Goal: Contribute content

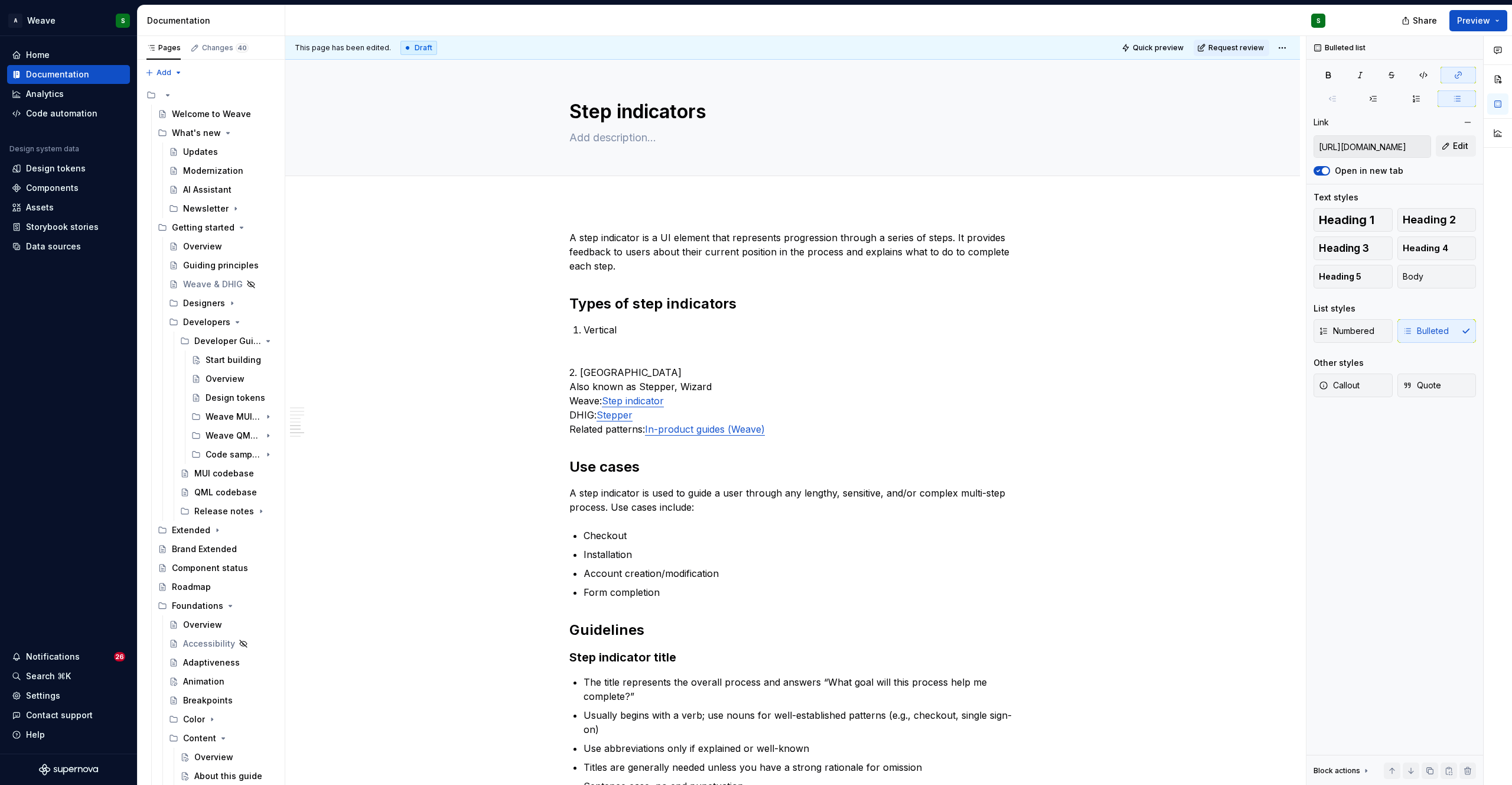
scroll to position [908, 0]
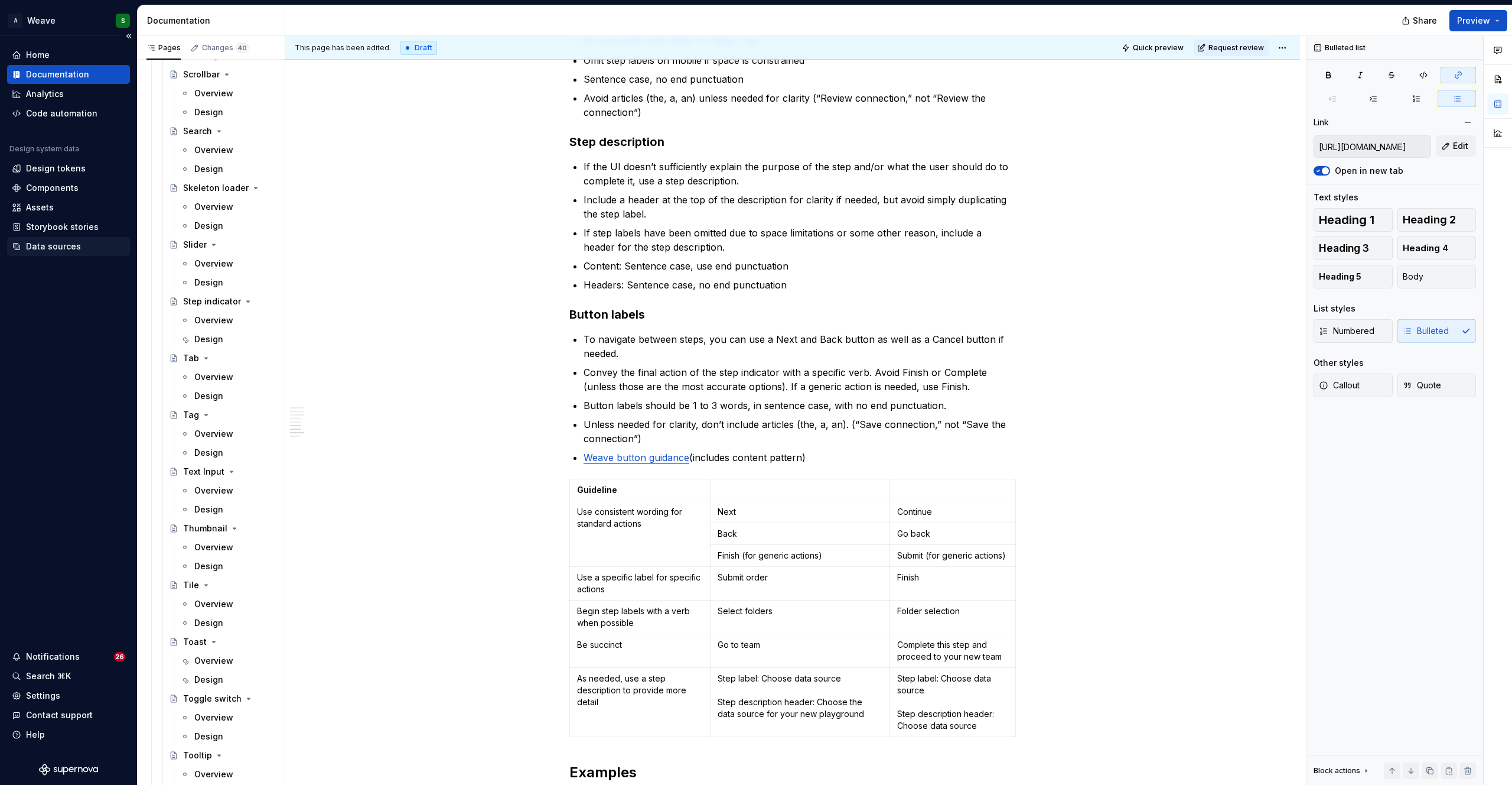
type textarea "*"
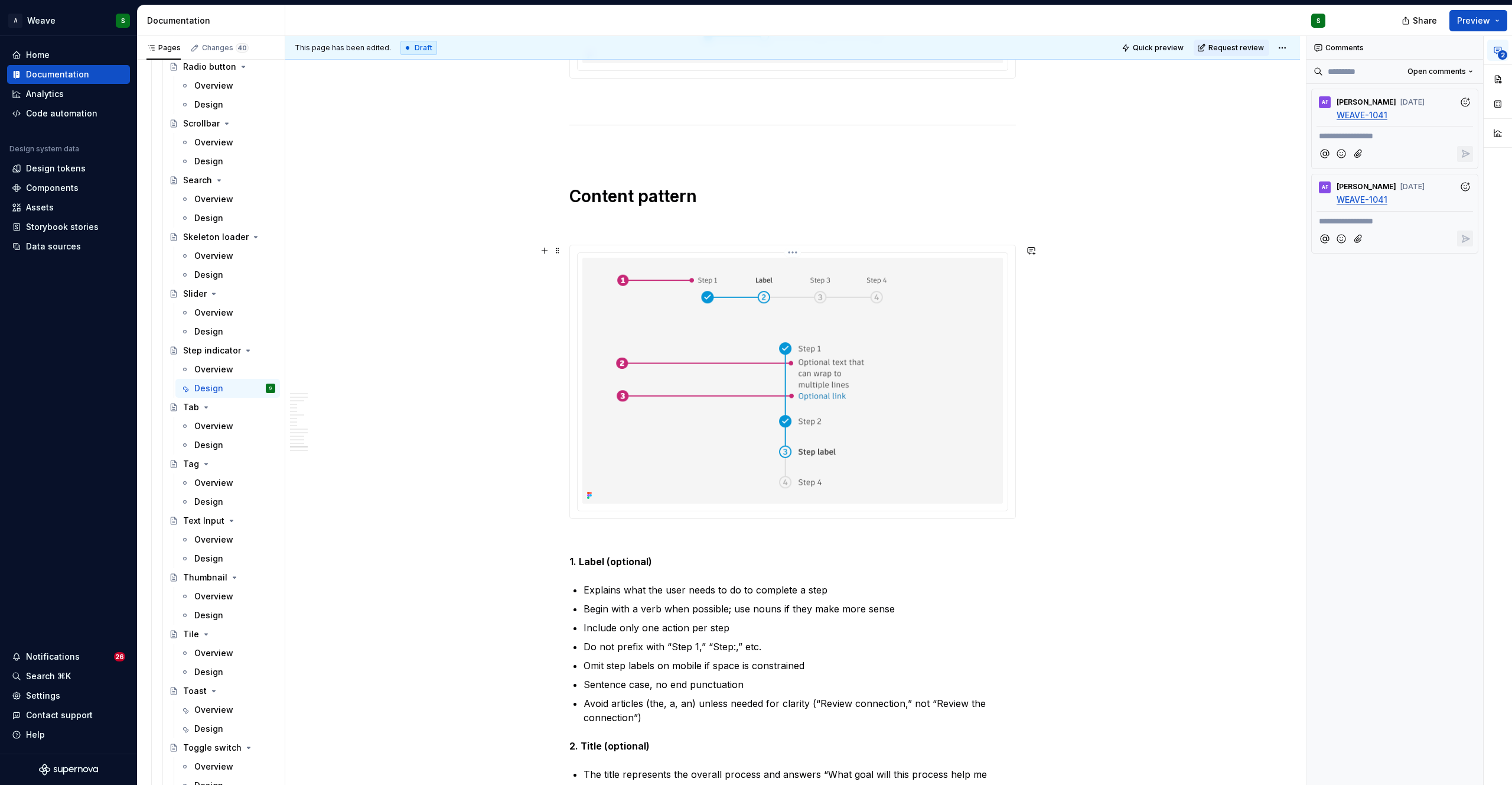
scroll to position [6090, 0]
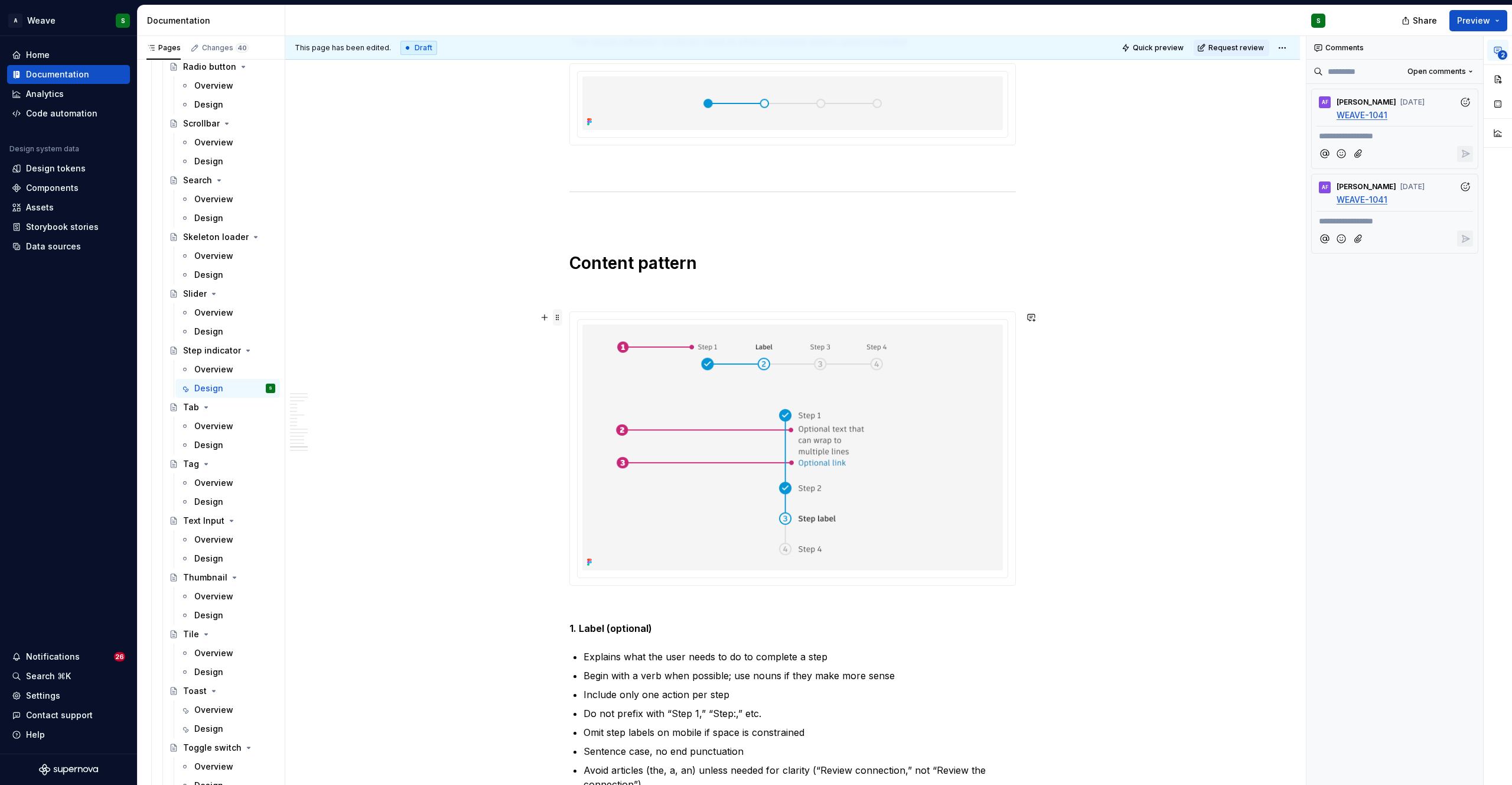
click at [557, 317] on span at bounding box center [557, 317] width 10 height 17
type textarea "*"
click at [579, 420] on div "Delete" at bounding box center [613, 421] width 77 height 11
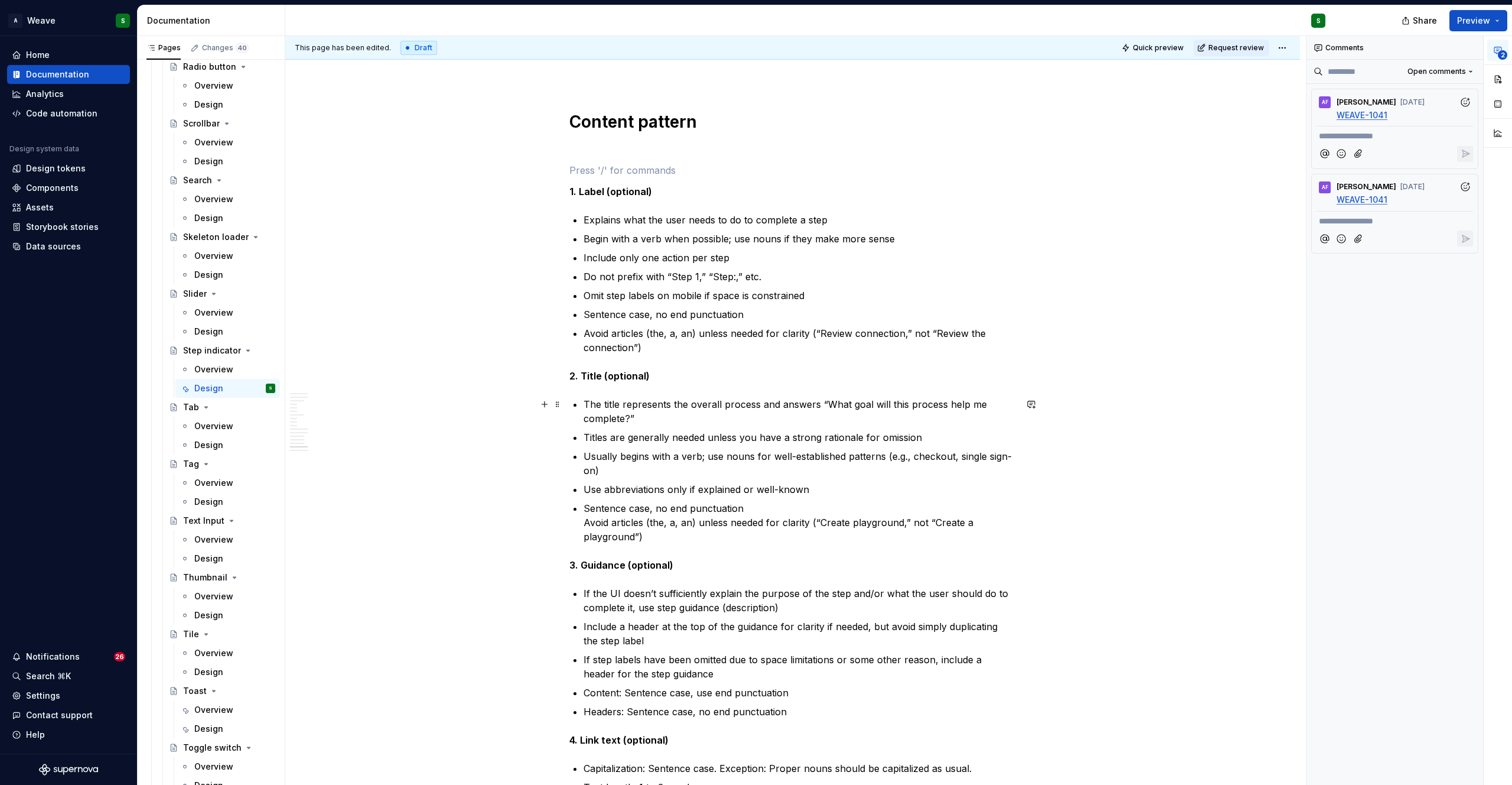
scroll to position [6223, 0]
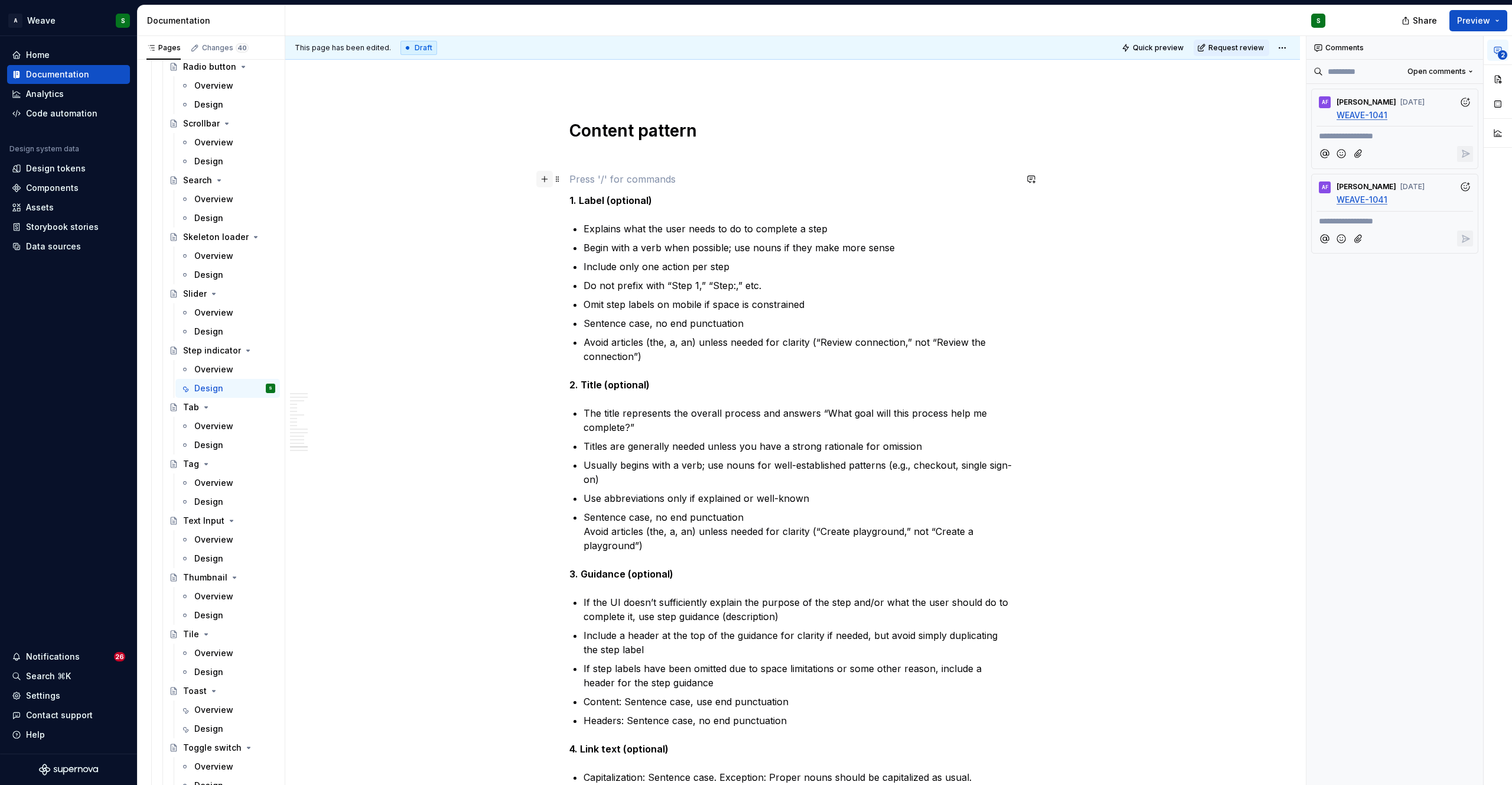
click at [546, 181] on button "button" at bounding box center [545, 178] width 17 height 17
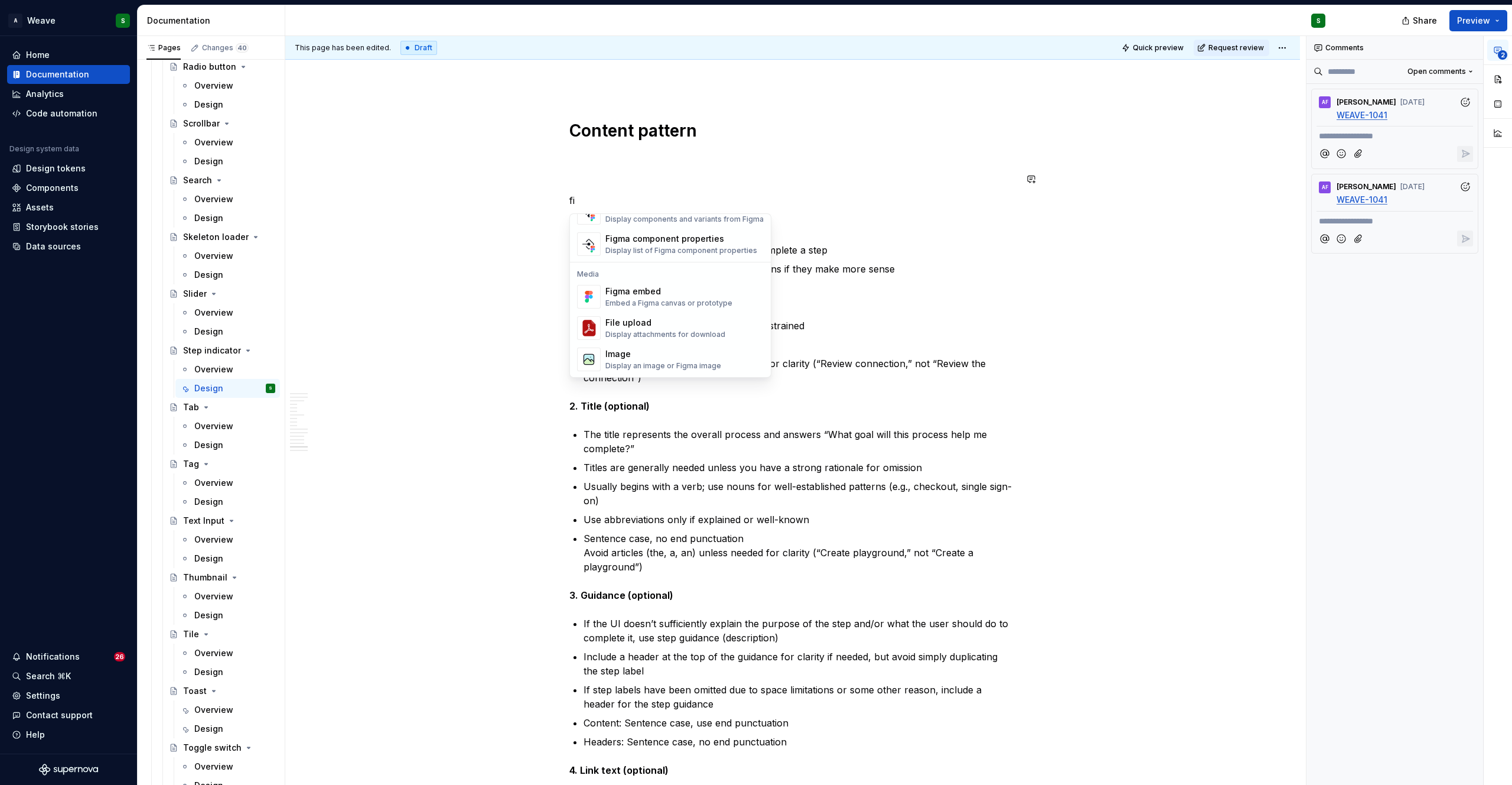
scroll to position [35, 0]
click at [669, 325] on div "Figma embed" at bounding box center [669, 322] width 127 height 11
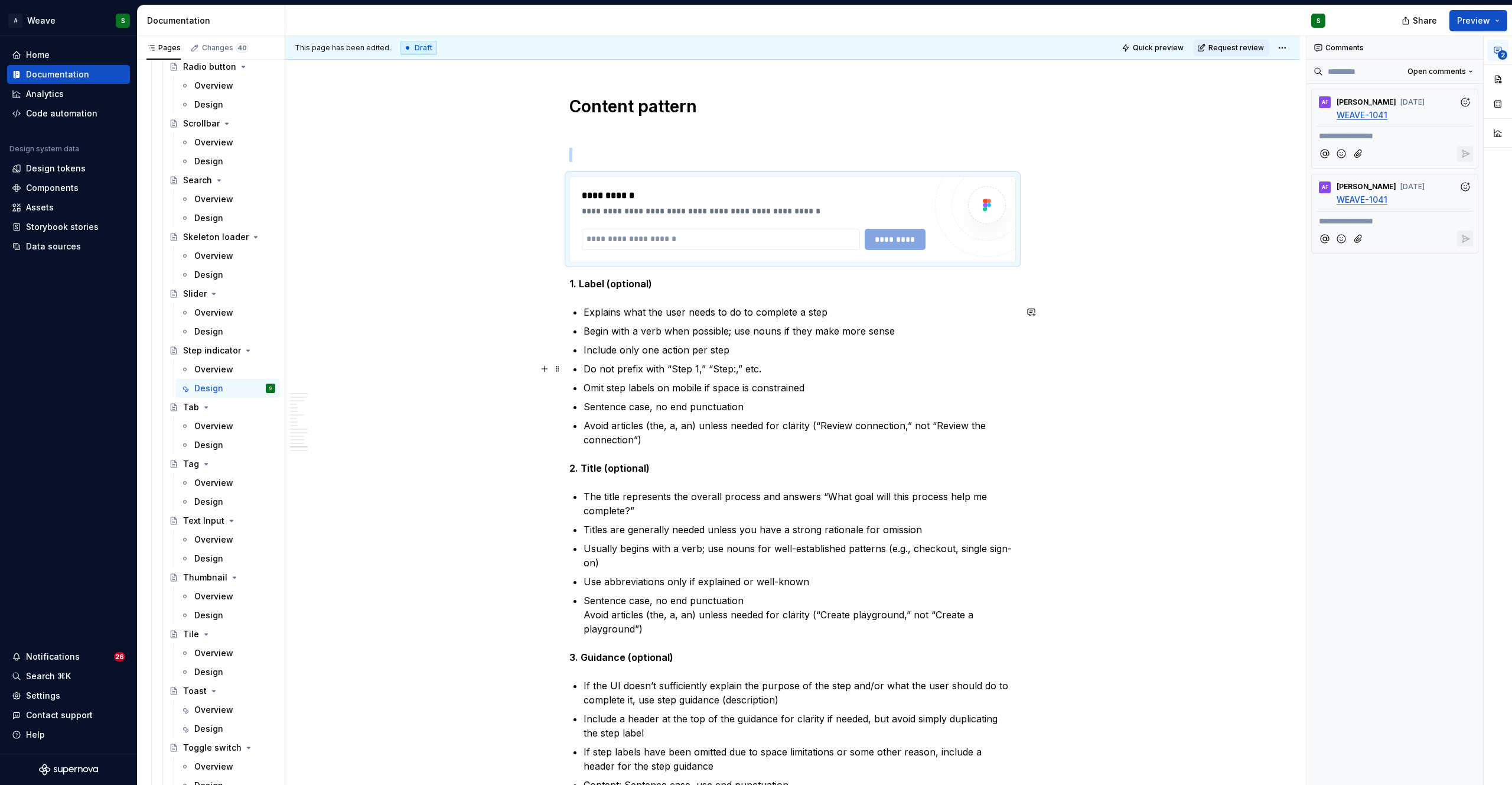
scroll to position [6249, 0]
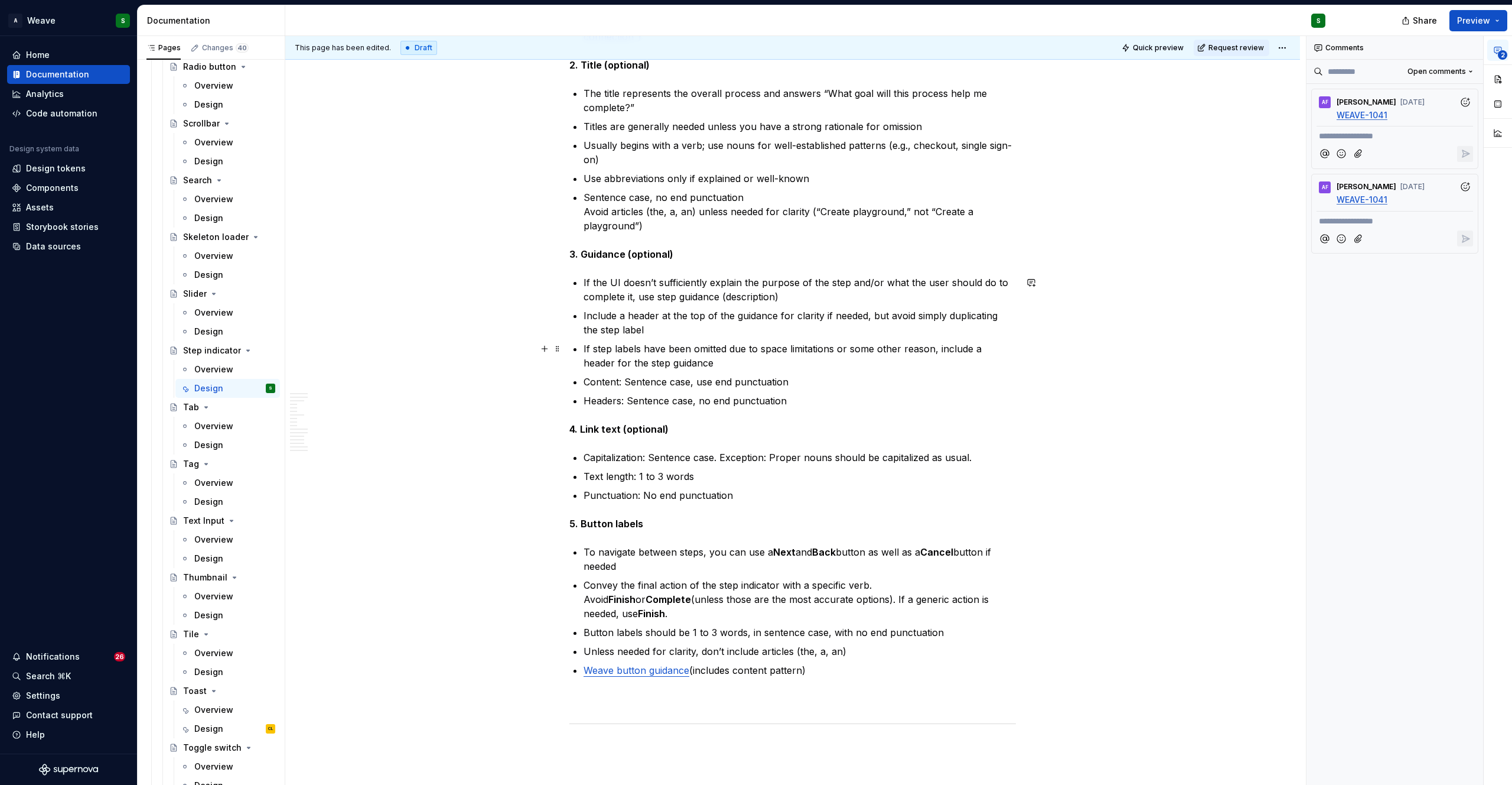
scroll to position [6663, 0]
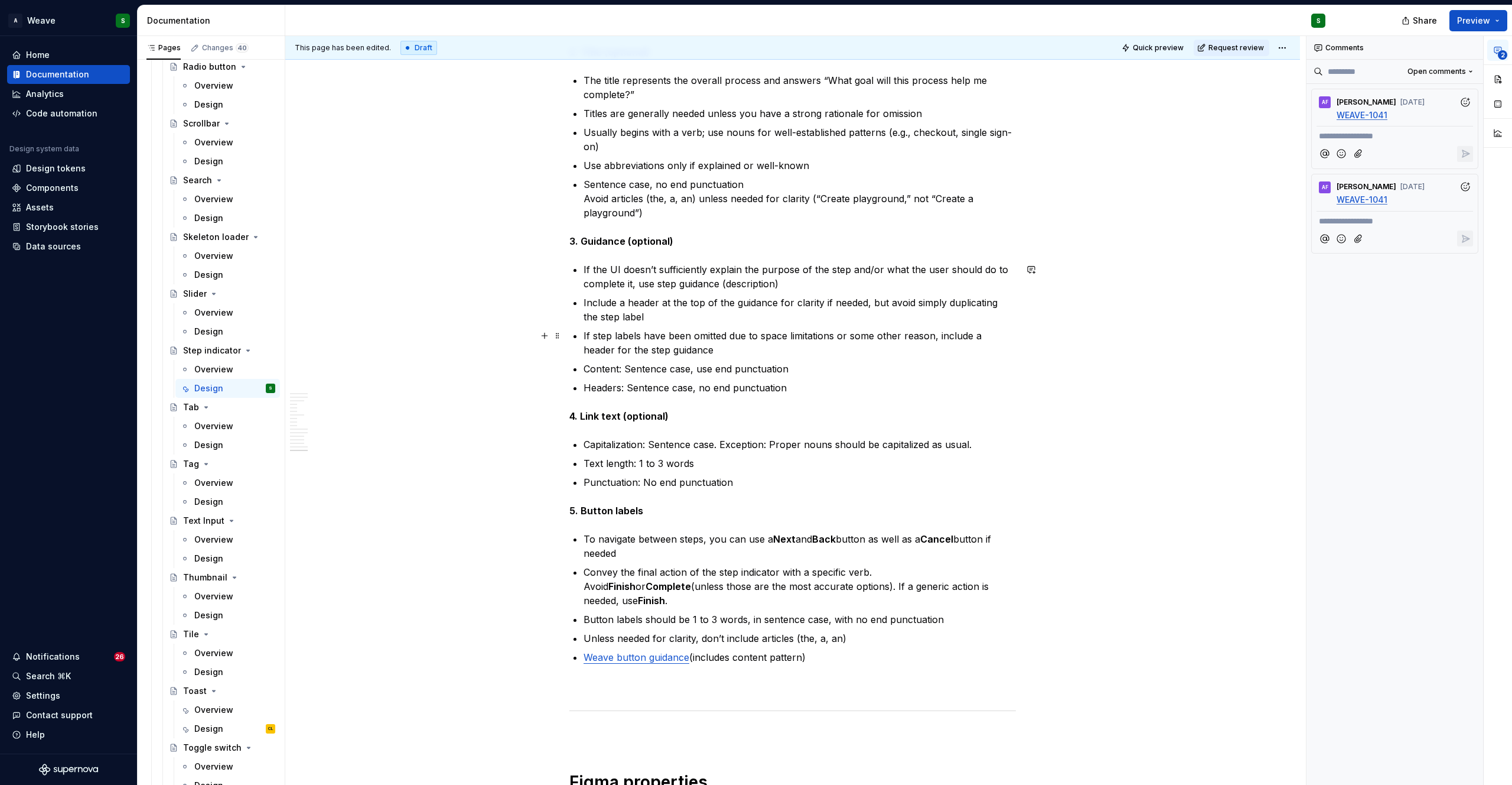
click at [606, 353] on p "If step labels have been omitted due to space limitations or some other reason,…" at bounding box center [800, 343] width 433 height 28
click at [600, 390] on p "Headers: Sentence case, no end punctuation" at bounding box center [800, 388] width 433 height 14
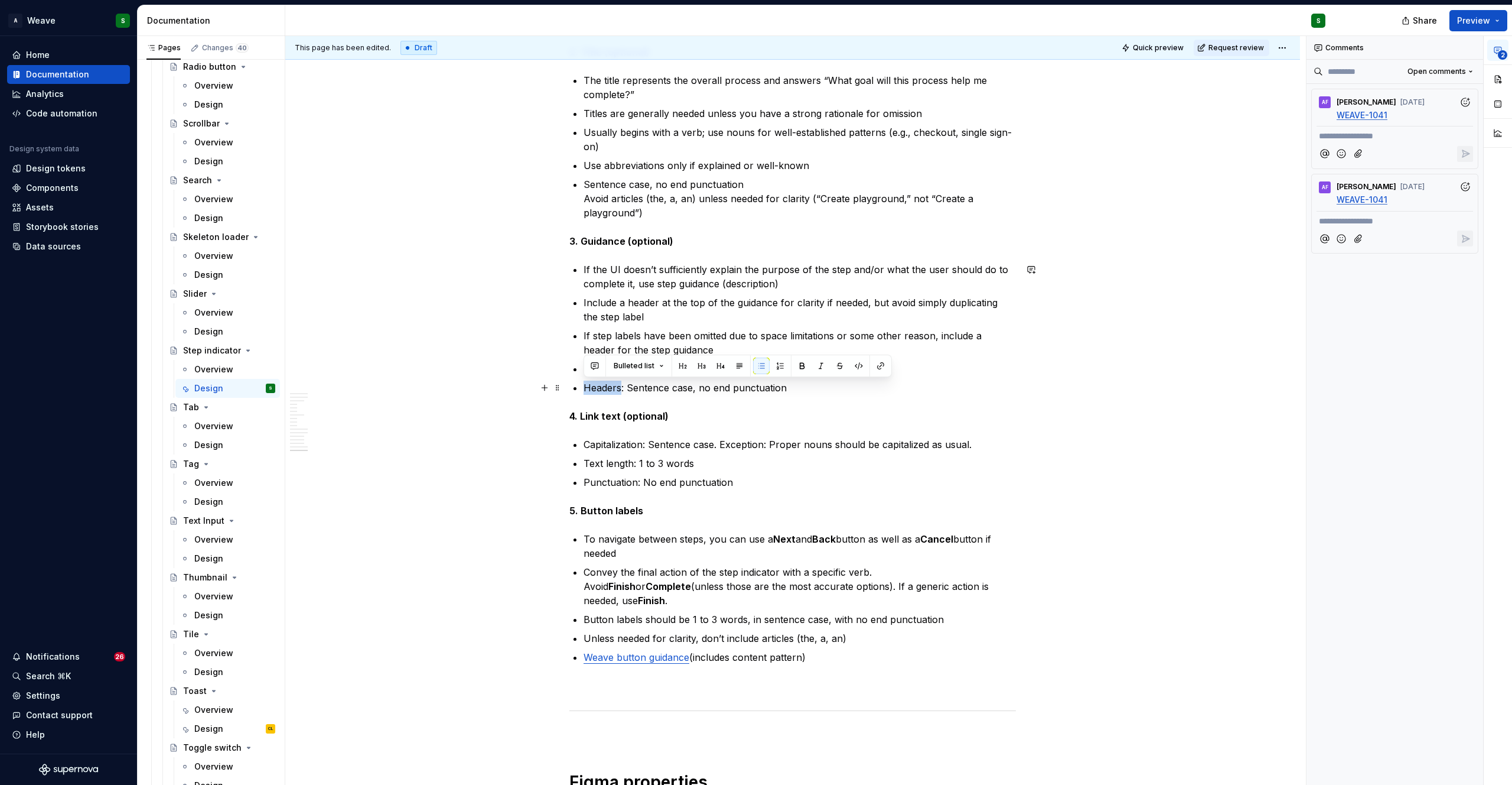
click at [600, 390] on p "Headers: Sentence case, no end punctuation" at bounding box center [800, 388] width 433 height 14
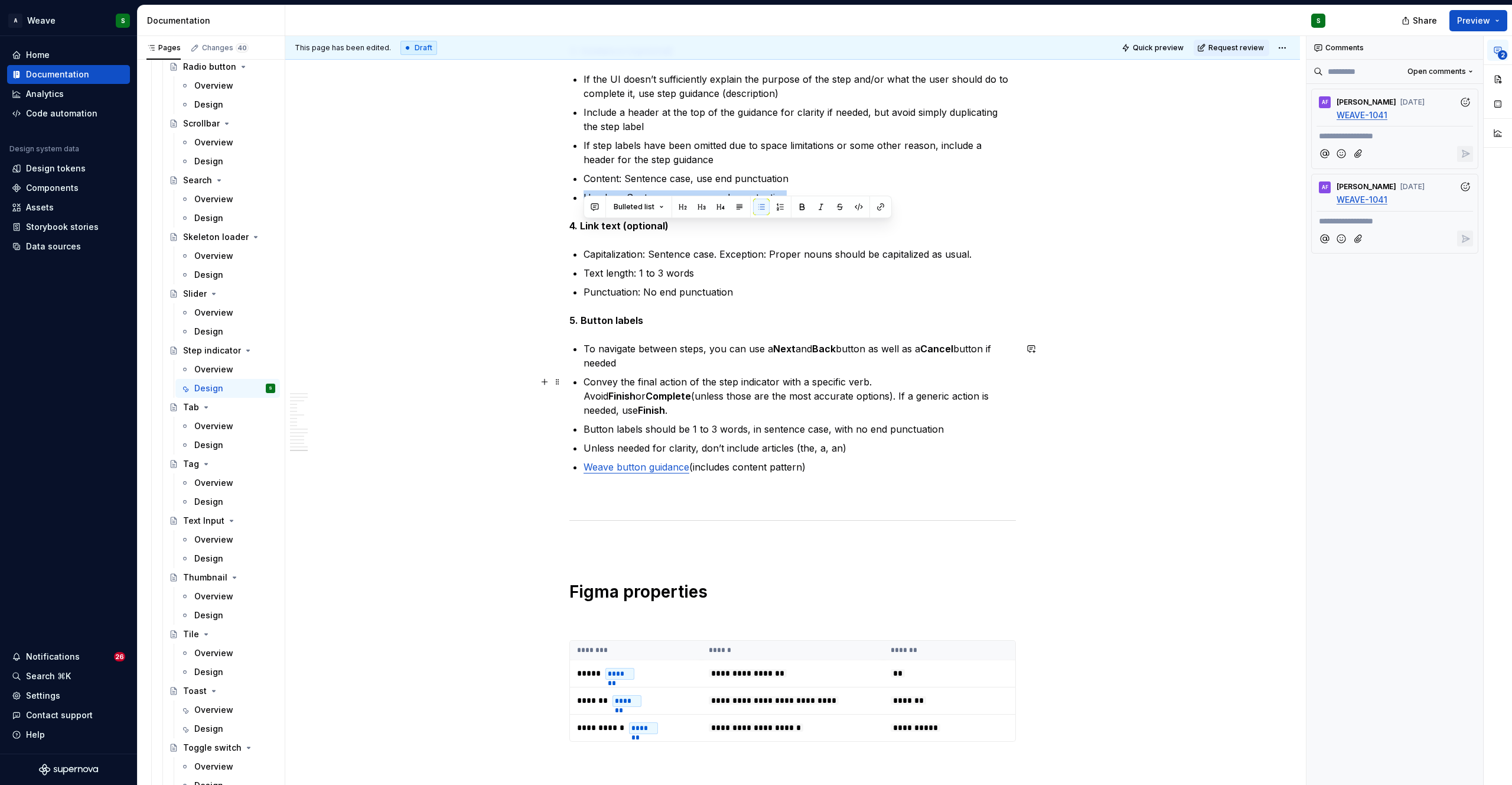
scroll to position [6869, 0]
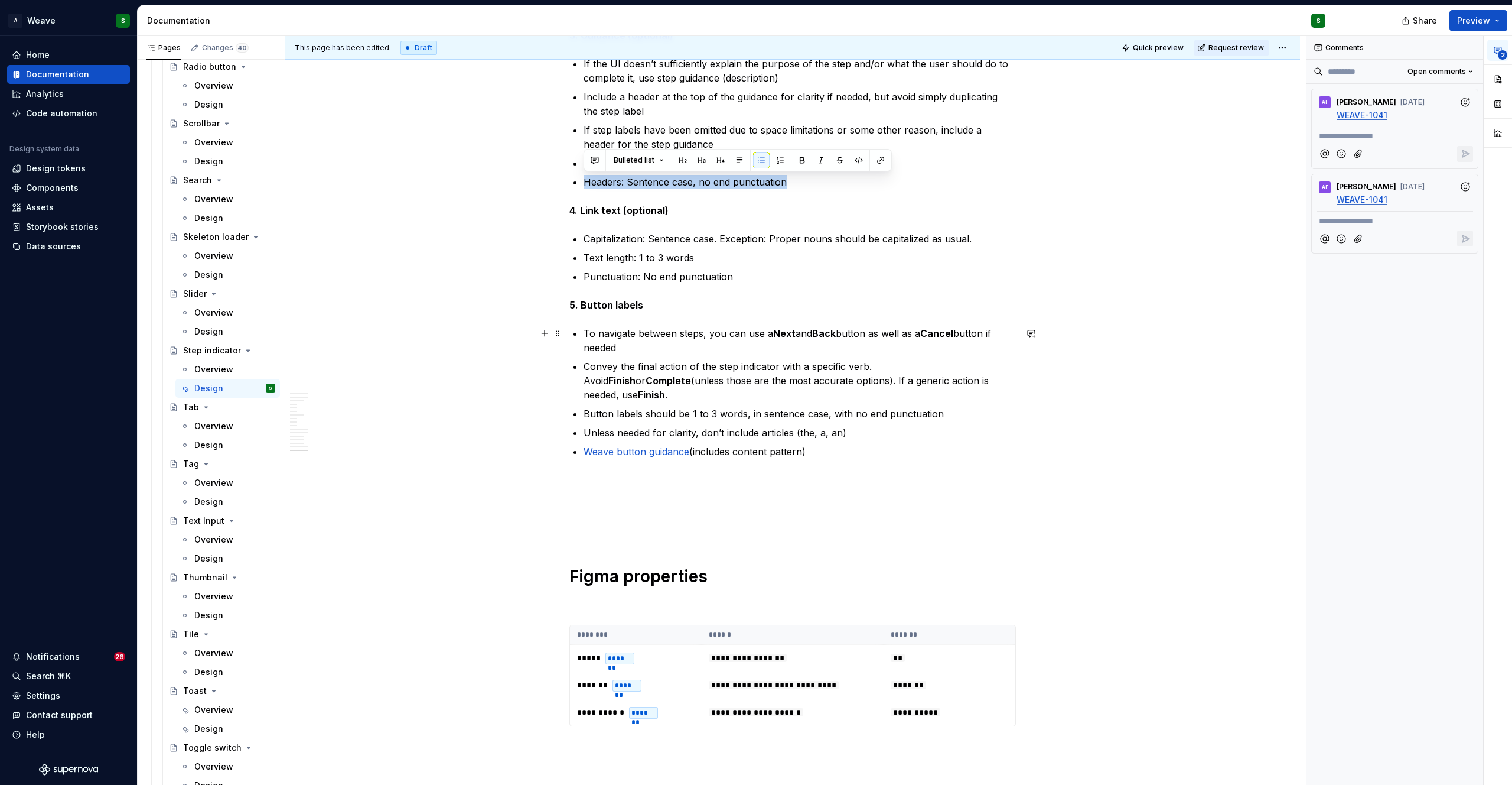
click at [795, 335] on p "To navigate between steps, you can use a Next and Back button as well as a Canc…" at bounding box center [800, 340] width 433 height 28
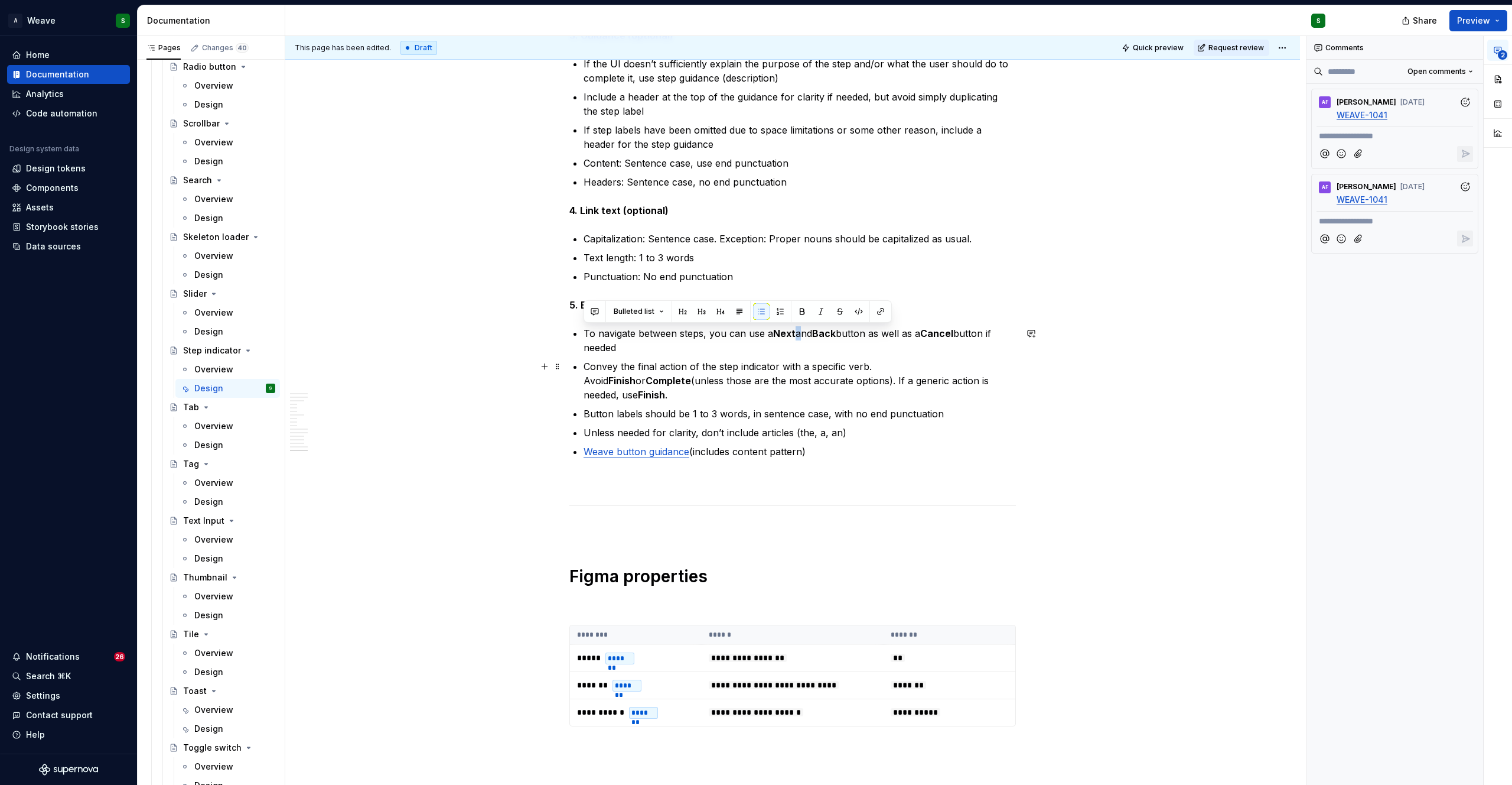
click at [737, 374] on p "Convey the final action of the step indicator with a specific verb. Avoid Finis…" at bounding box center [800, 381] width 433 height 42
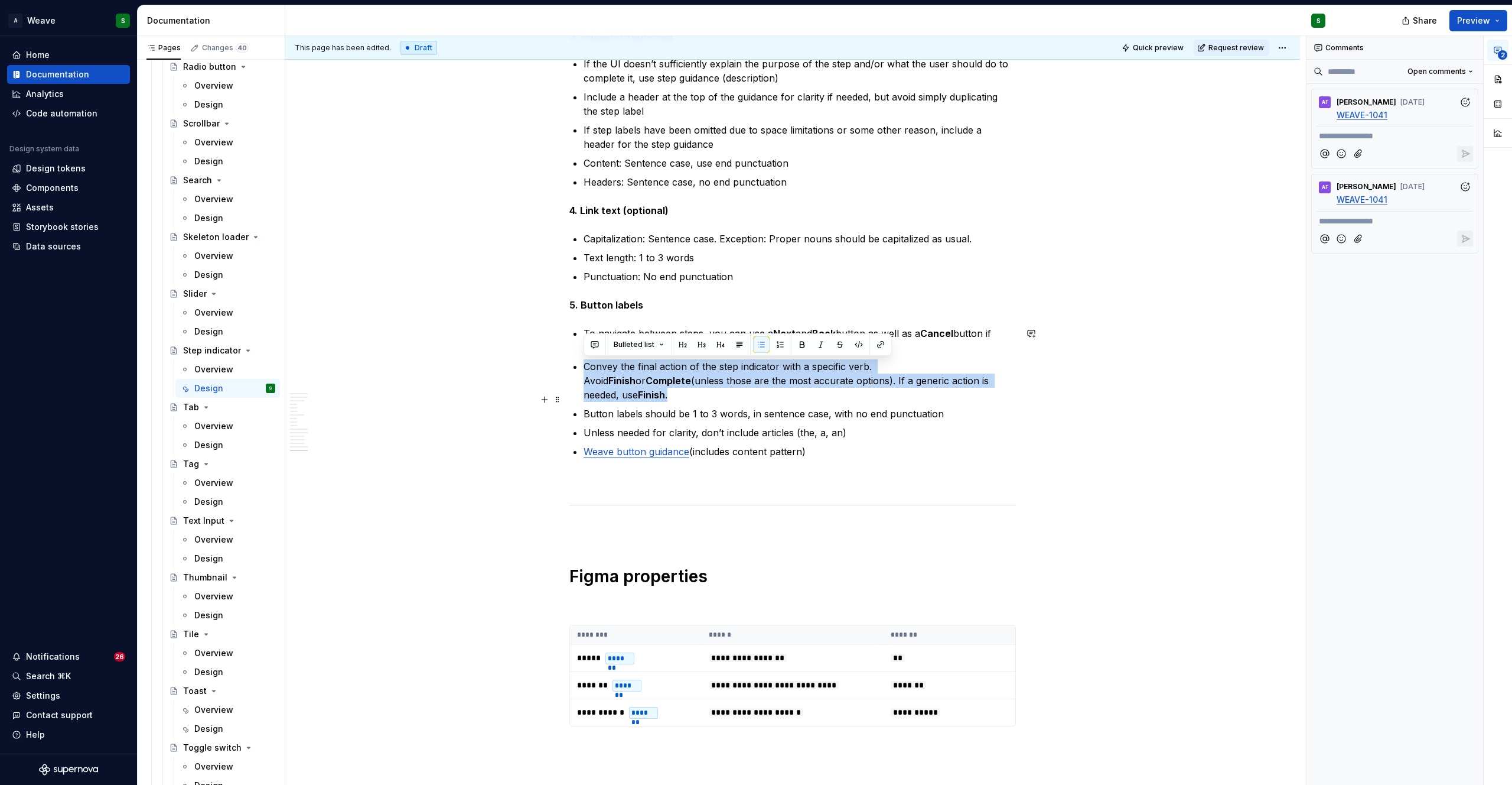
click at [727, 406] on p "Button labels should be 1 to 3 words, in sentence case, with no end punctuation" at bounding box center [800, 413] width 433 height 14
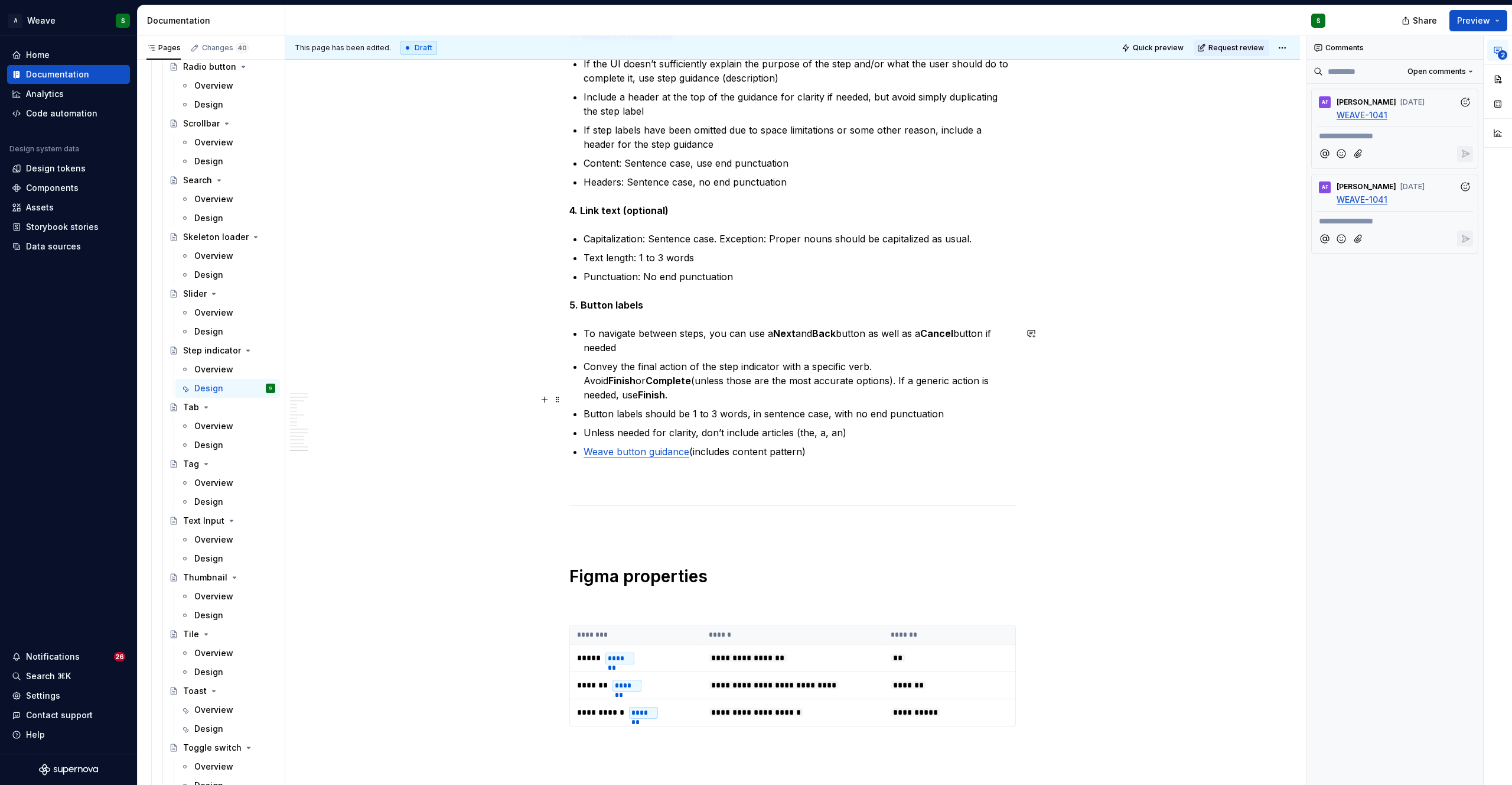
click at [727, 406] on p "Button labels should be 1 to 3 words, in sentence case, with no end punctuation" at bounding box center [800, 413] width 433 height 14
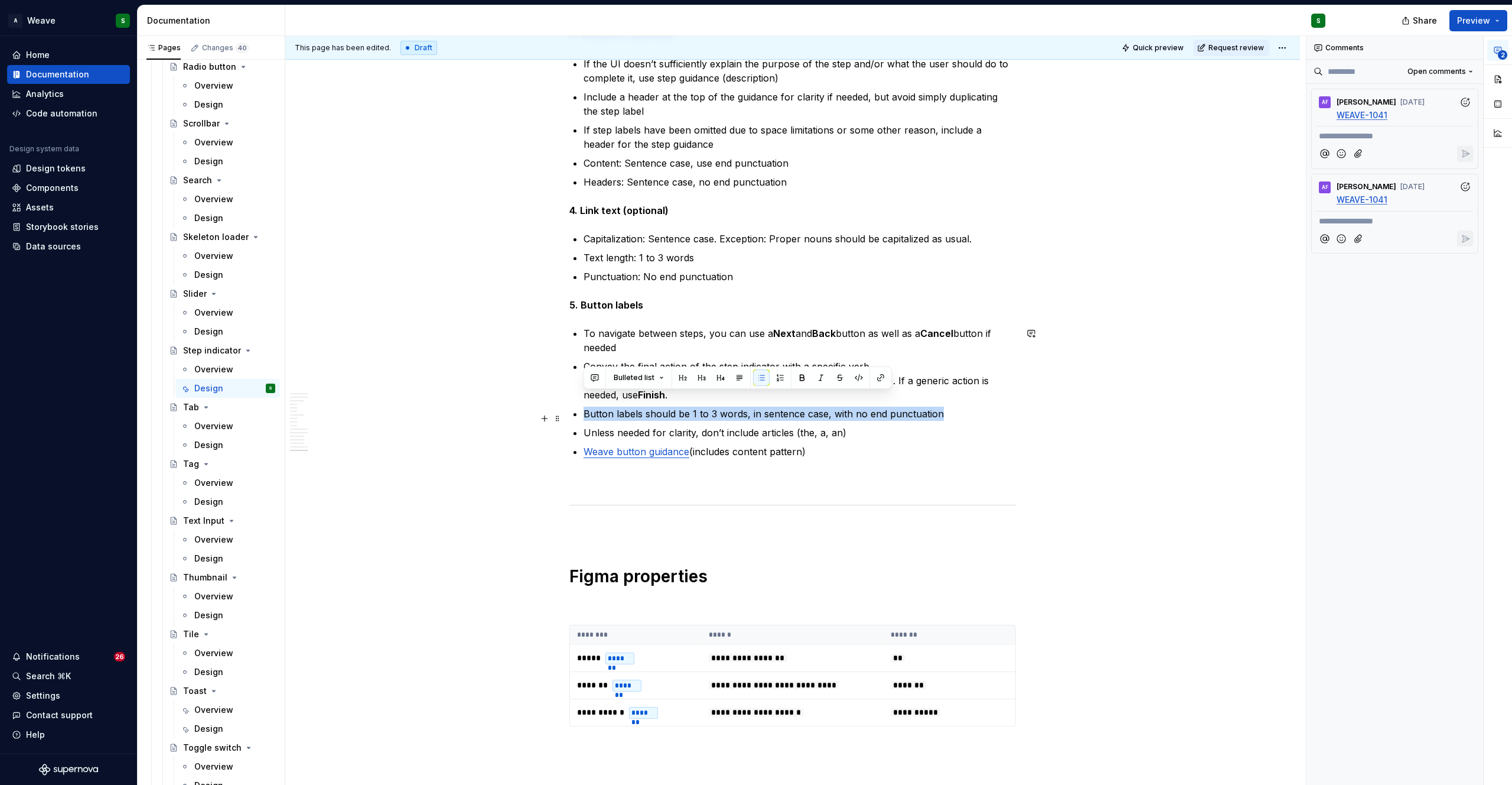
click at [698, 426] on p "Unless needed for clarity, don’t include articles (the, a, an)" at bounding box center [800, 433] width 433 height 14
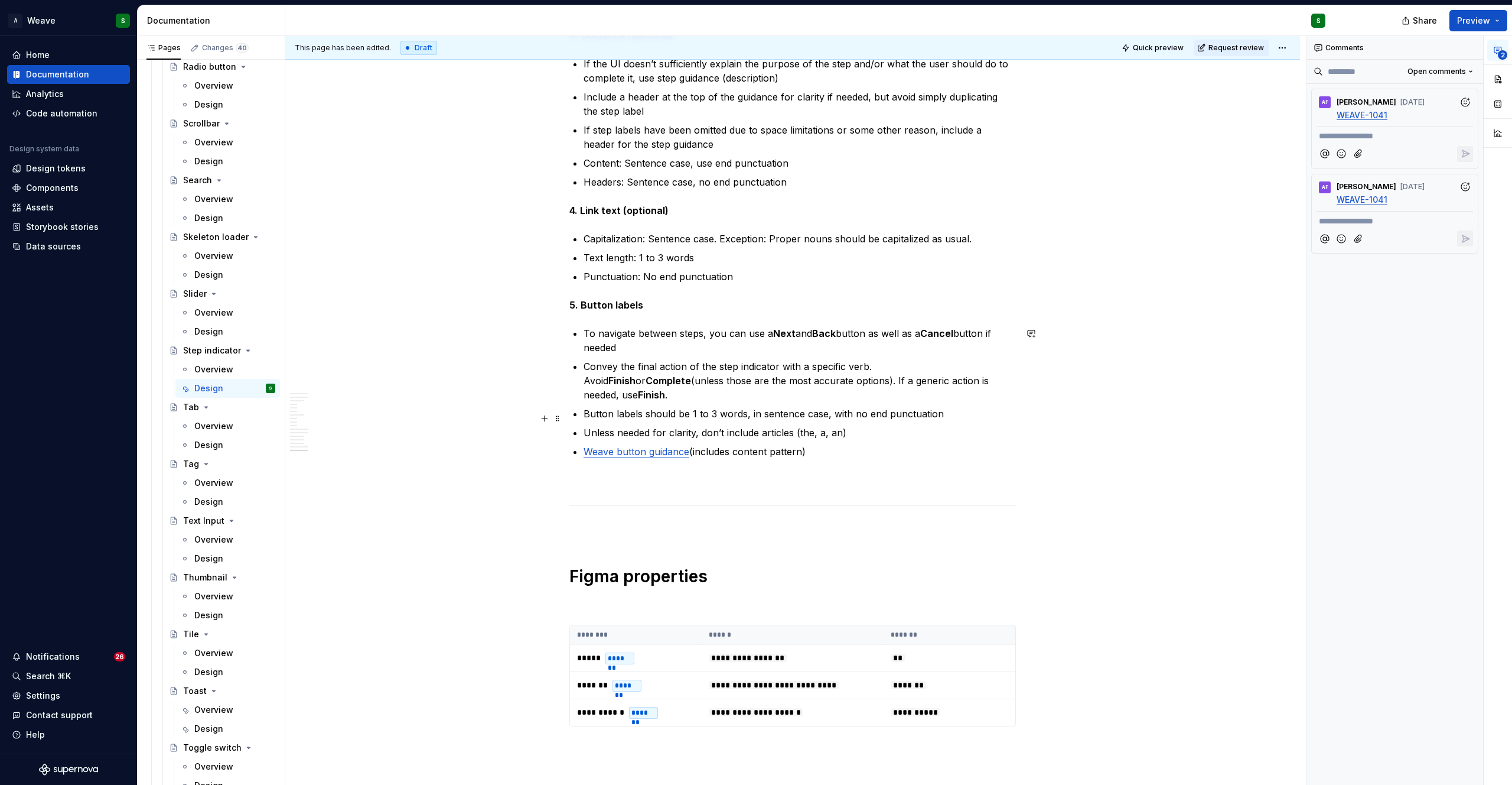
click at [698, 426] on p "Unless needed for clarity, don’t include articles (the, a, an)" at bounding box center [800, 433] width 433 height 14
click at [745, 444] on p "Weave button guidance (includes content pattern)" at bounding box center [800, 451] width 433 height 14
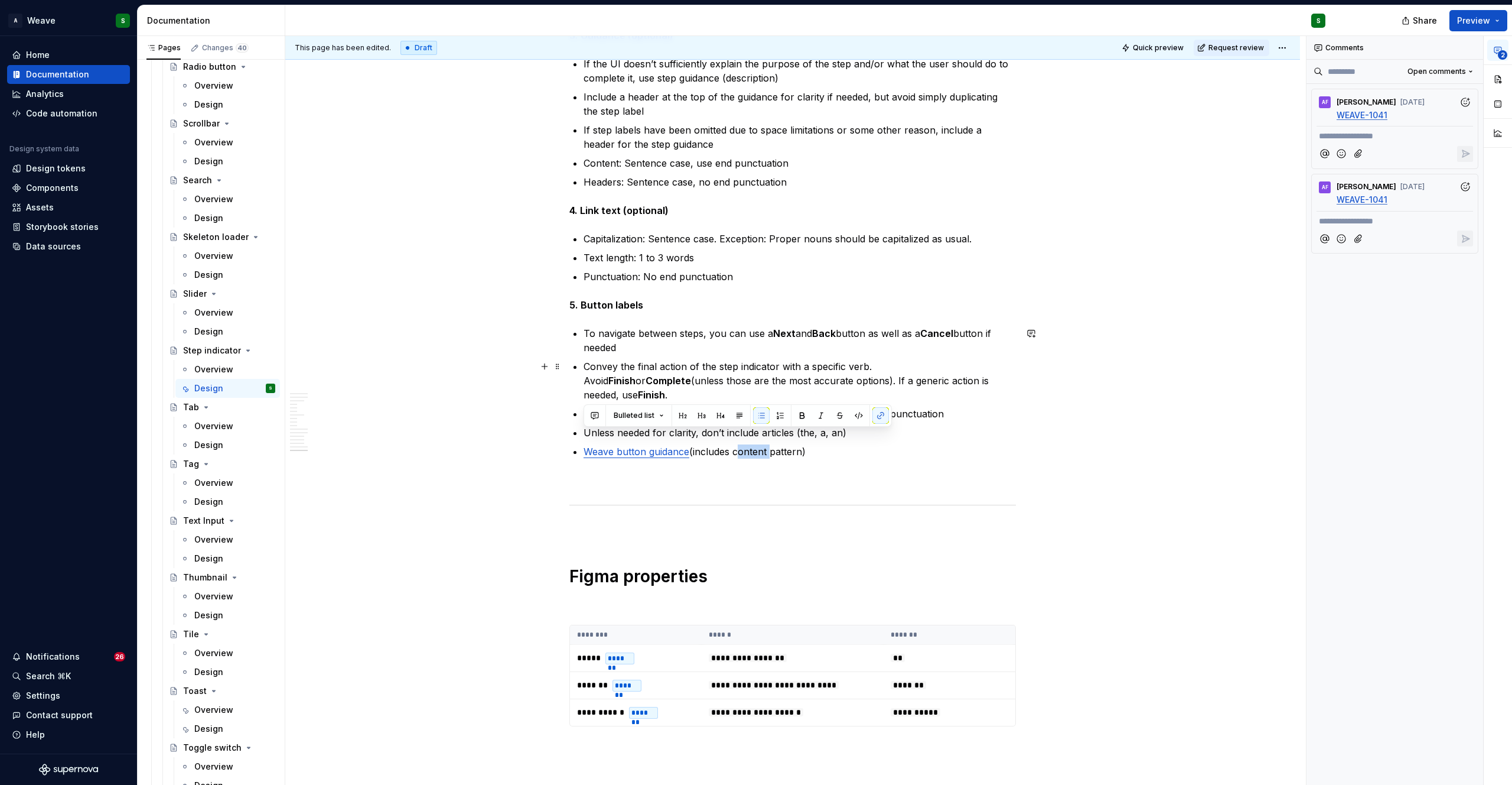
click at [804, 366] on p "Convey the final action of the step indicator with a specific verb. Avoid Finis…" at bounding box center [800, 381] width 433 height 42
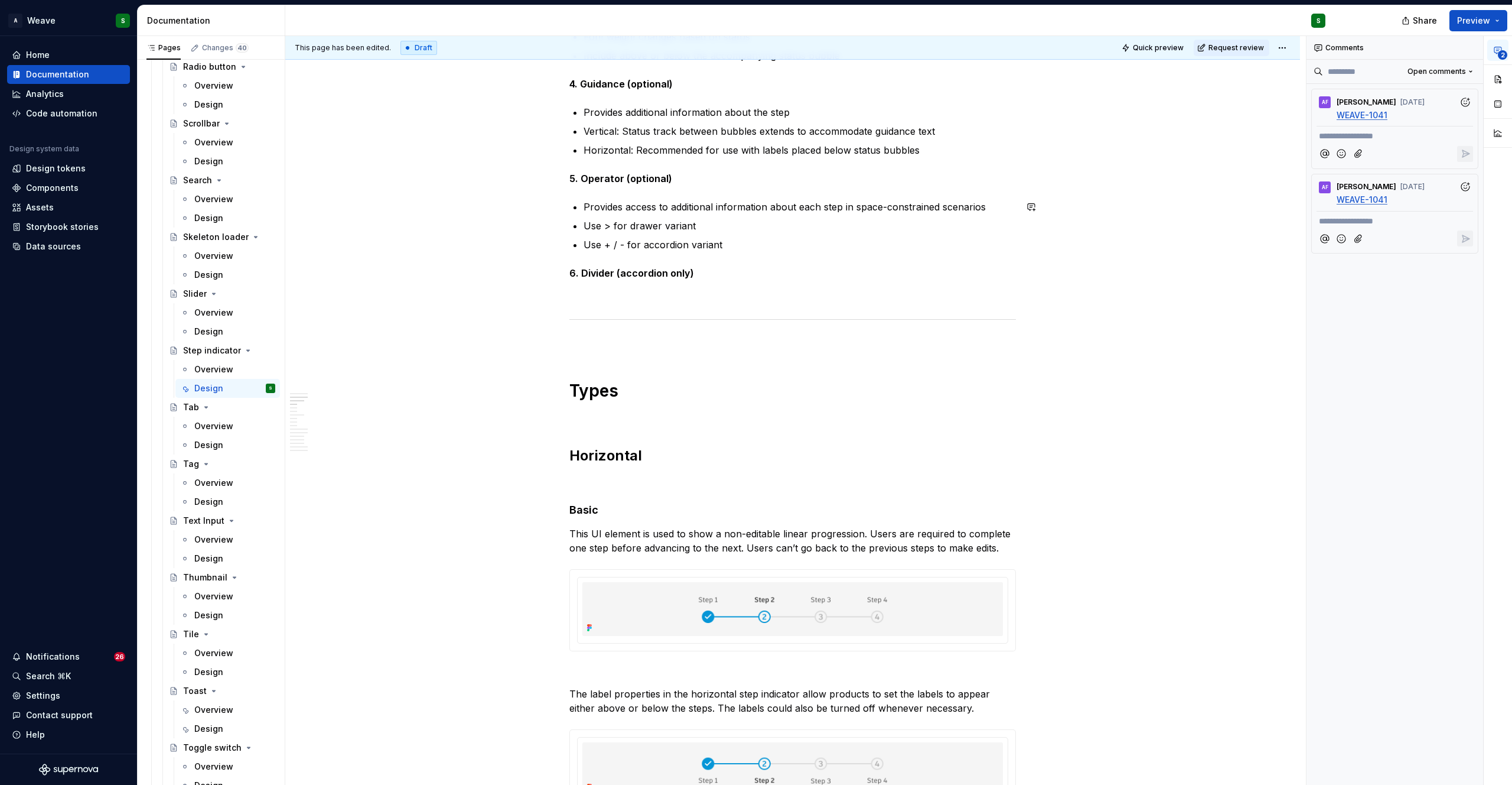
scroll to position [1412, 0]
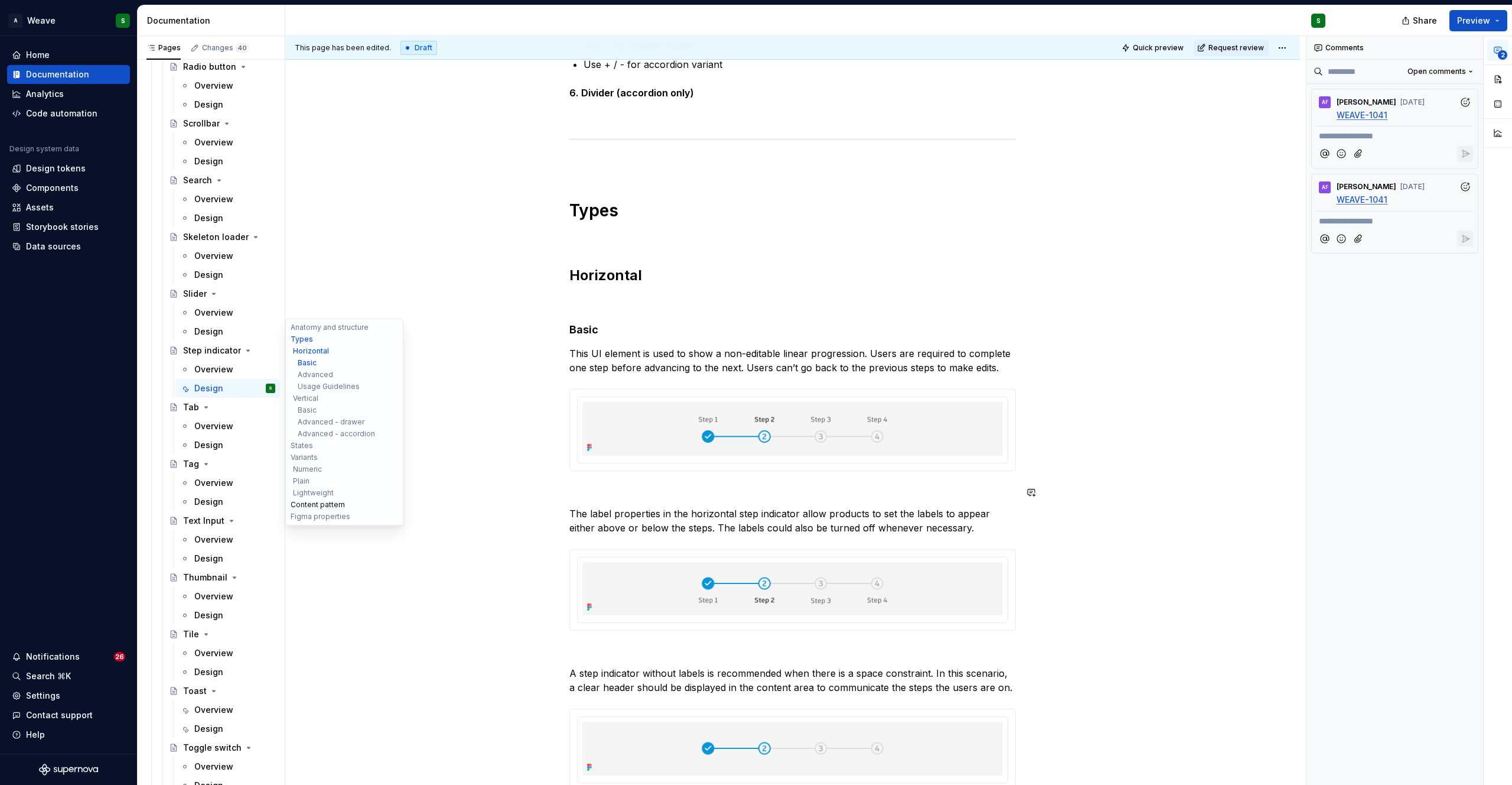
click at [326, 504] on button "Content pattern" at bounding box center [344, 504] width 112 height 11
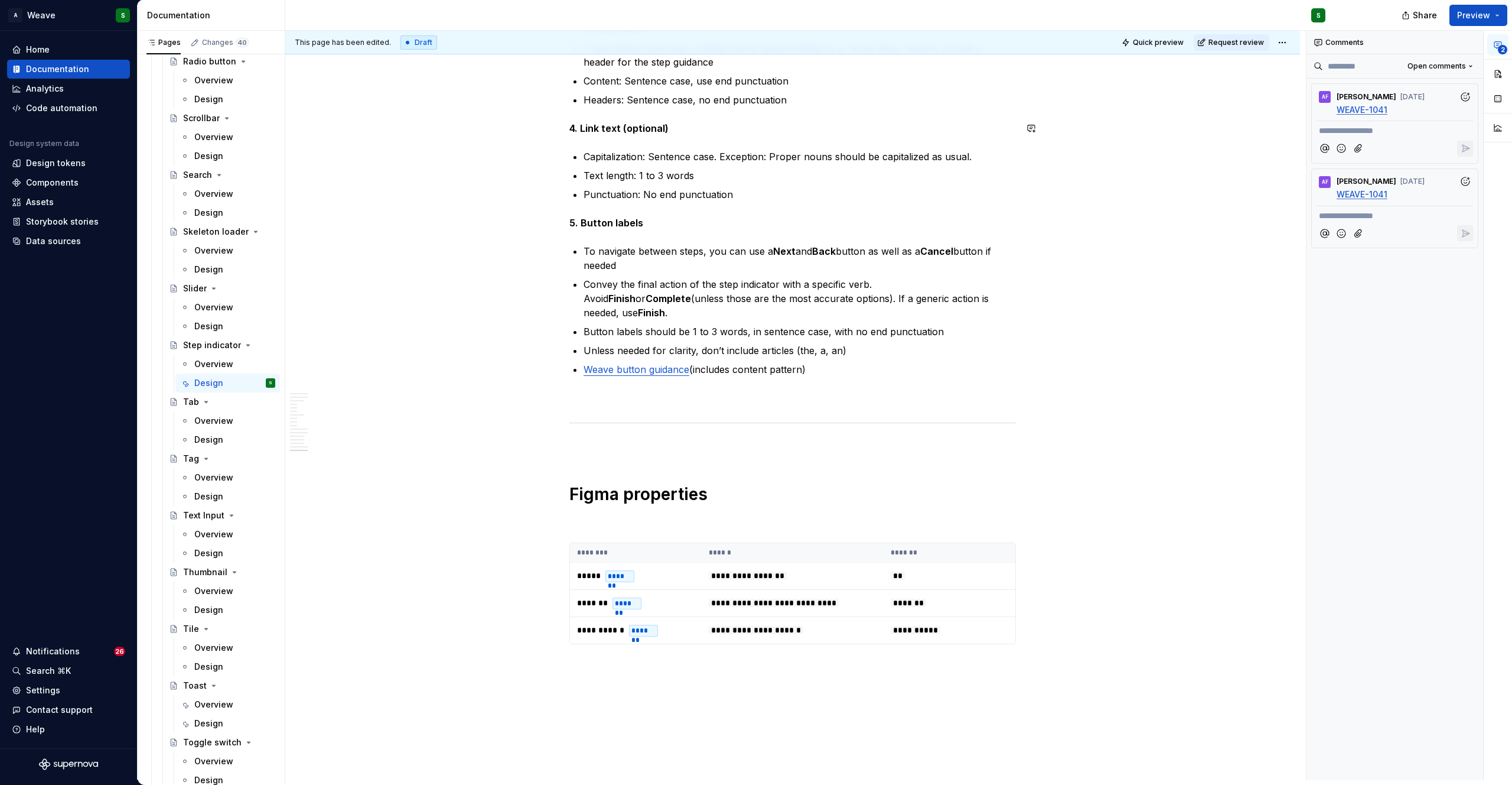
scroll to position [6962, 0]
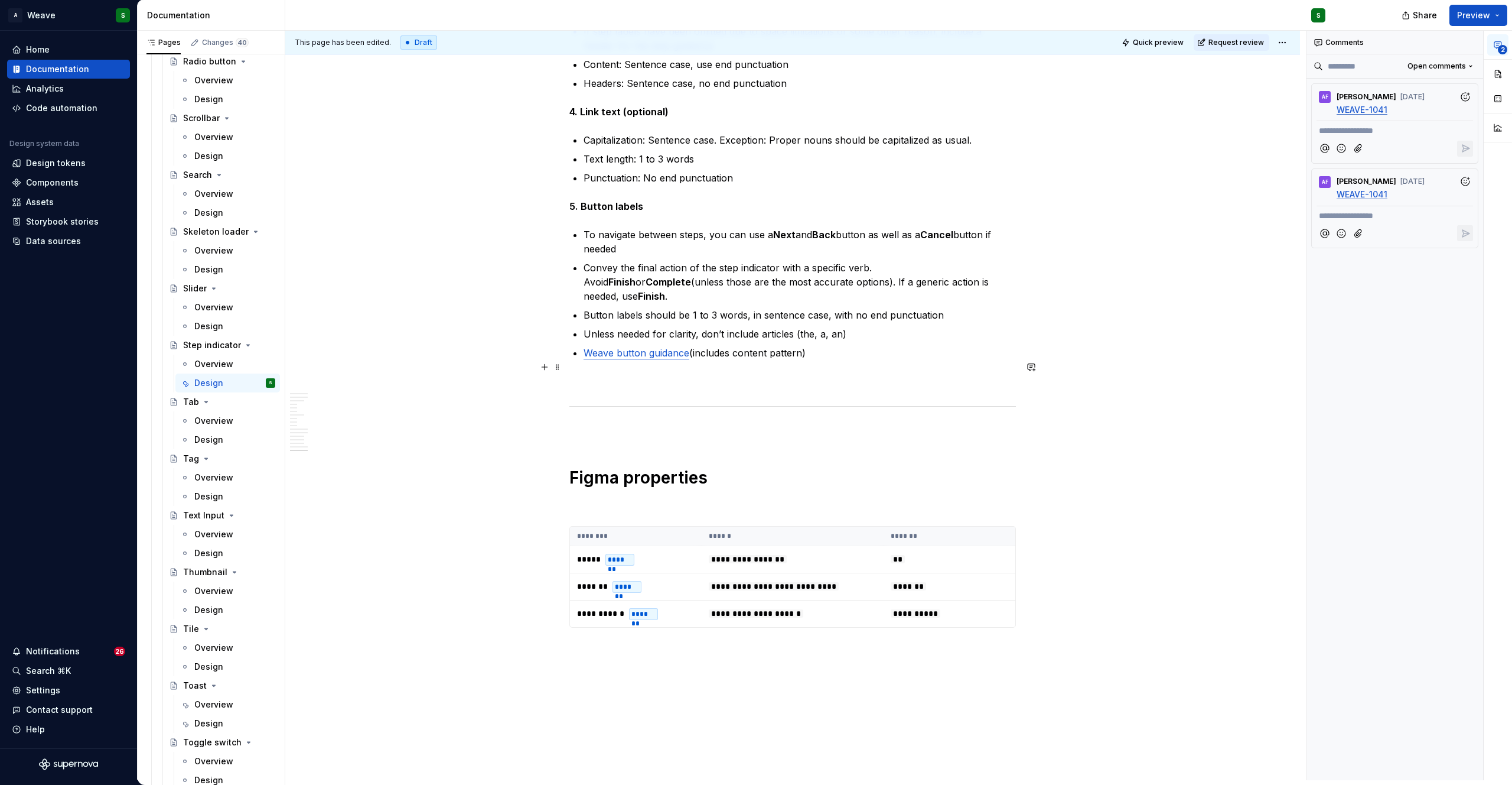
click at [581, 374] on p at bounding box center [793, 381] width 447 height 14
click at [819, 345] on p "Weave button guidance (includes content pattern)" at bounding box center [800, 352] width 433 height 14
click at [808, 345] on p "Weave button guidance (includes content pattern)" at bounding box center [800, 352] width 433 height 14
click at [806, 345] on p "Weave button guidance (includes content pattern)" at bounding box center [800, 352] width 433 height 14
click at [844, 327] on p "Unless needed for clarity, don’t include articles (the, a, an)" at bounding box center [800, 334] width 433 height 14
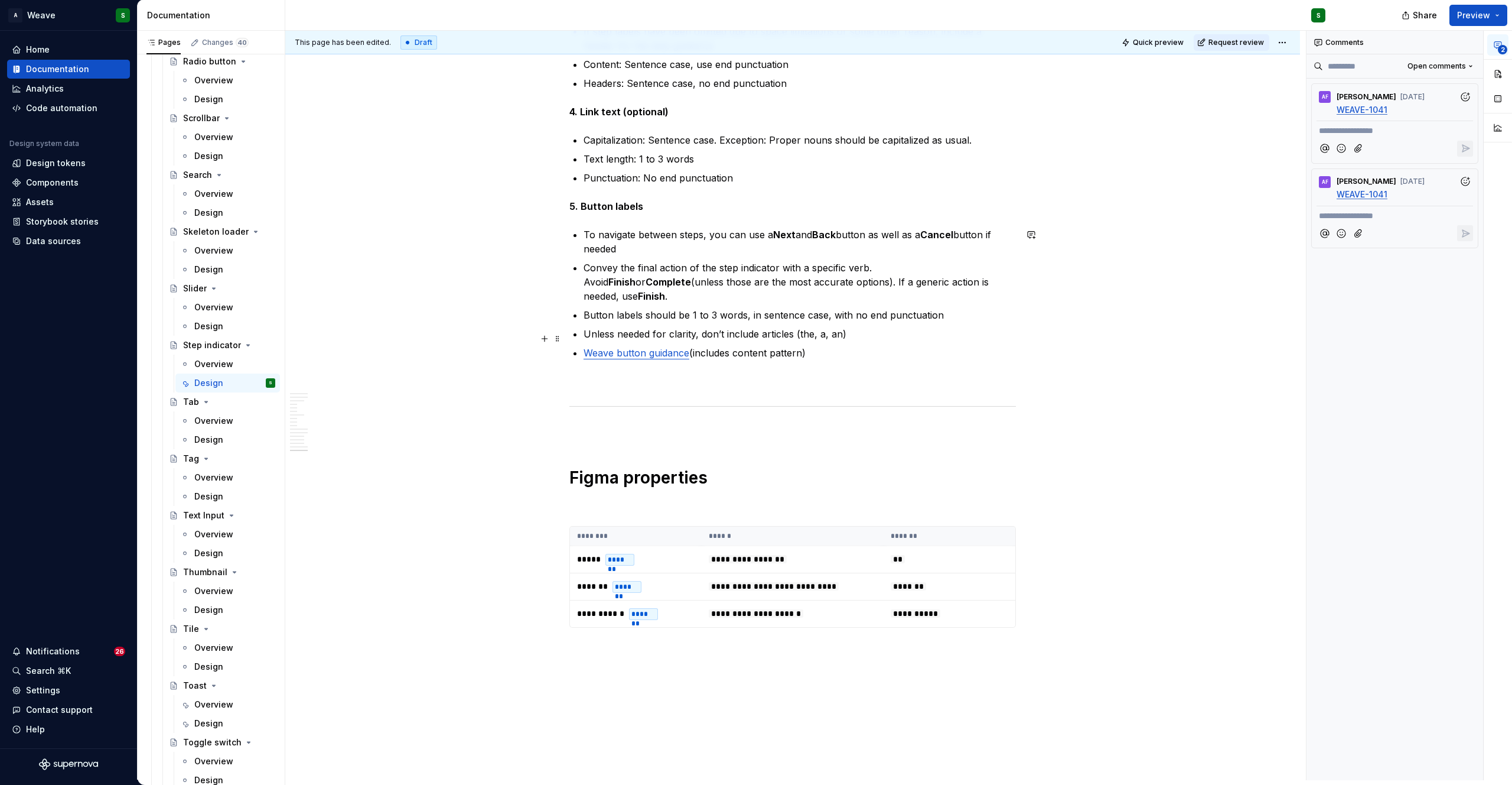
click at [809, 345] on p "Weave button guidance (includes content pattern)" at bounding box center [800, 352] width 433 height 14
click at [804, 345] on p "Weave button guidance (includes content pattern)" at bounding box center [800, 352] width 433 height 14
click at [814, 345] on p "Weave button guidance (includes content pattern)" at bounding box center [800, 352] width 433 height 14
click at [803, 345] on p "Weave button guidance (includes content pattern)" at bounding box center [800, 352] width 433 height 14
drag, startPoint x: 801, startPoint y: 336, endPoint x: 752, endPoint y: 336, distance: 49.0
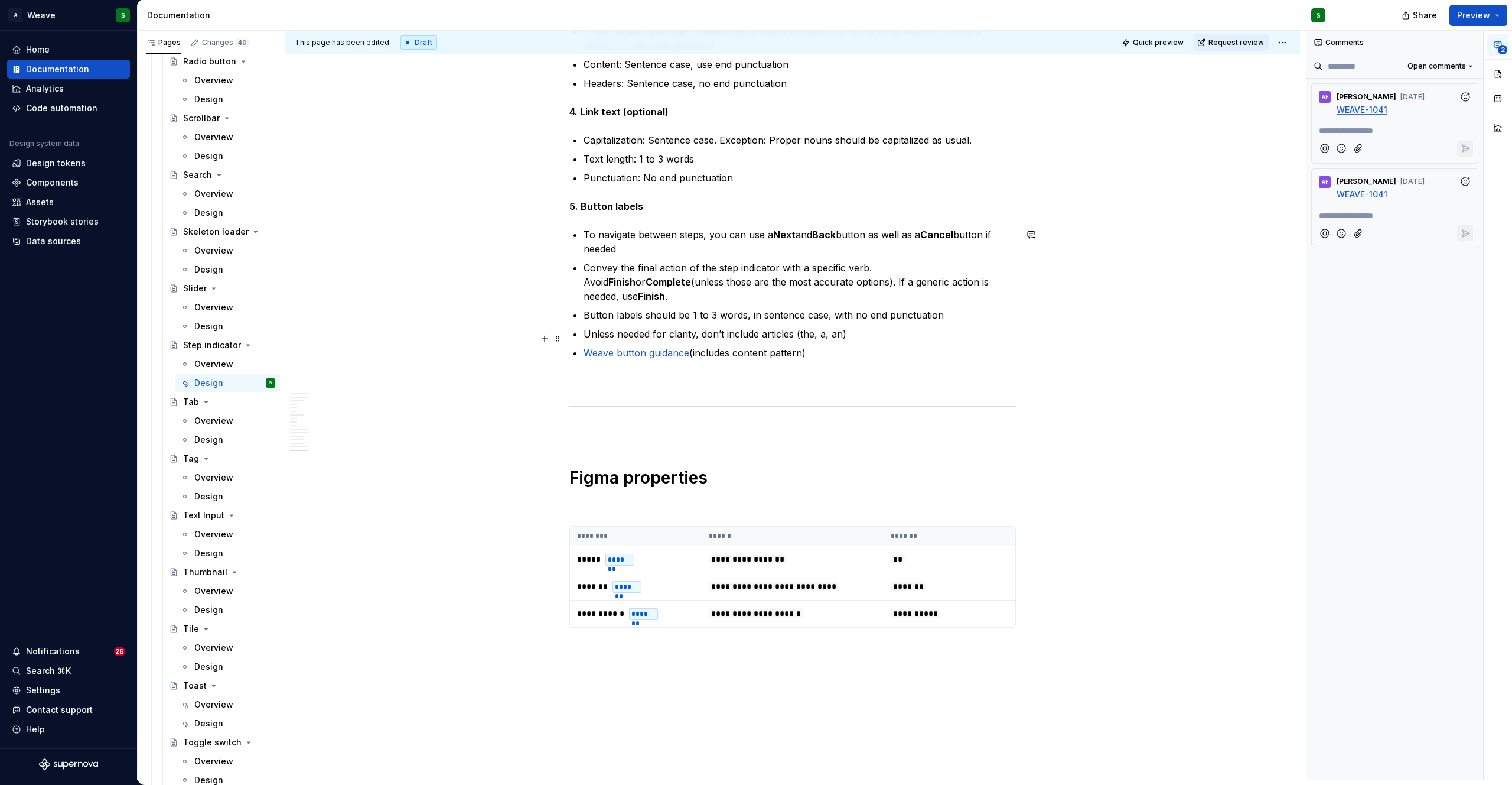
click at [752, 345] on p "Weave button guidance (includes content pattern)" at bounding box center [800, 352] width 433 height 14
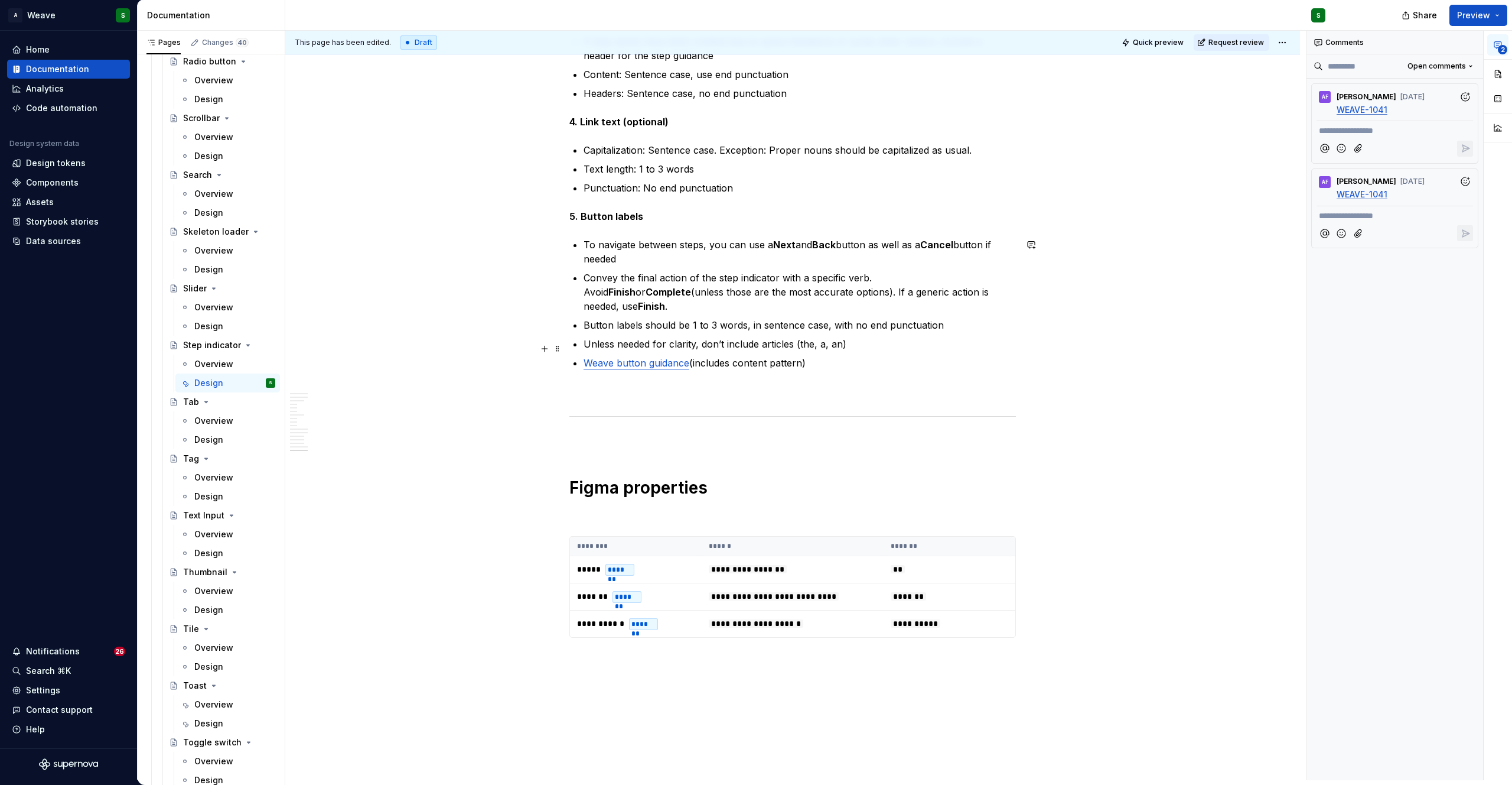
scroll to position [6953, 0]
type textarea "*"
click at [825, 355] on p "Weave button guidance (includes content pattern)" at bounding box center [800, 362] width 433 height 14
click at [809, 355] on p "Weave button guidance (includes content pattern)" at bounding box center [800, 362] width 433 height 14
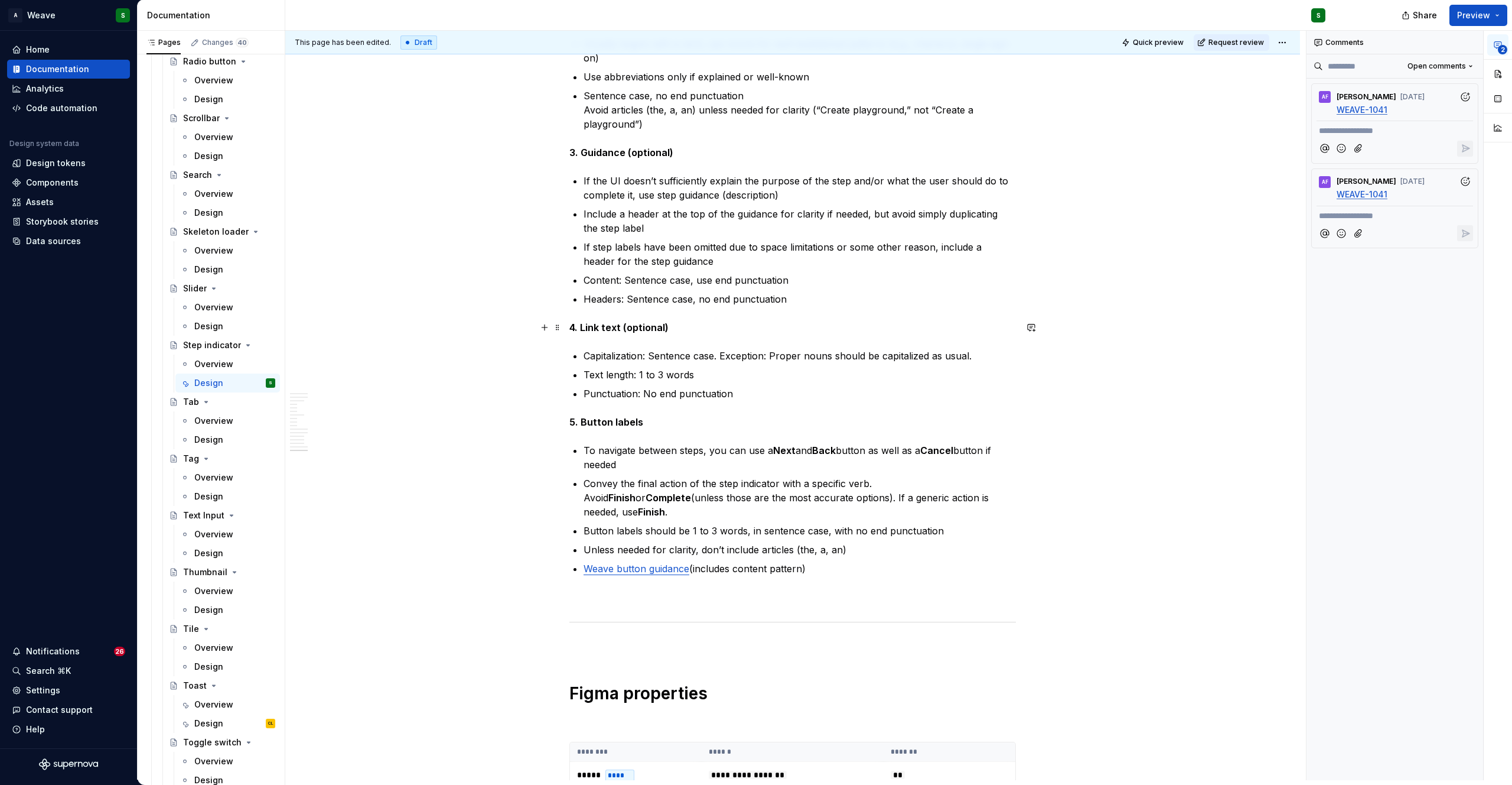
scroll to position [6752, 0]
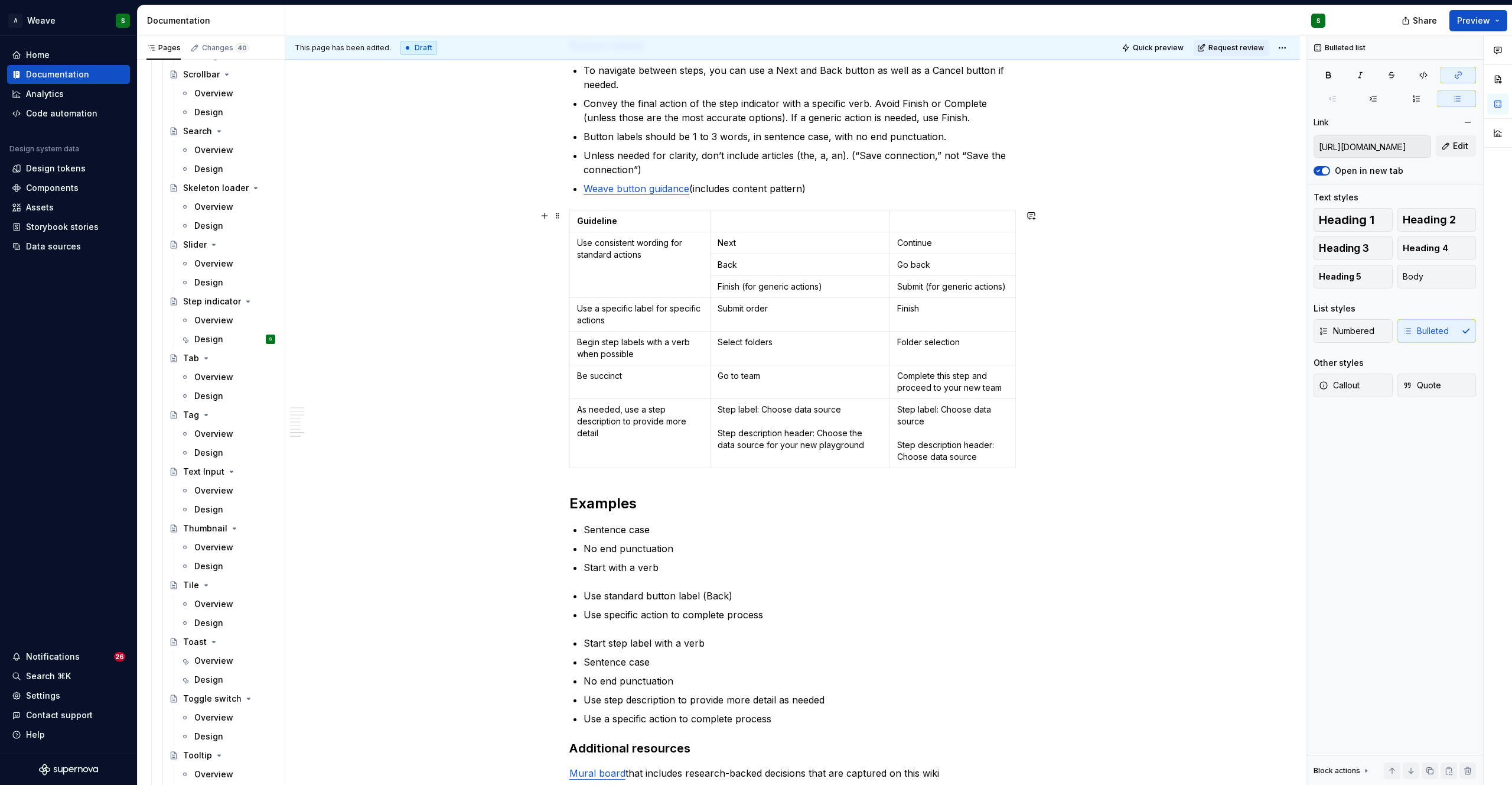
scroll to position [1113, 0]
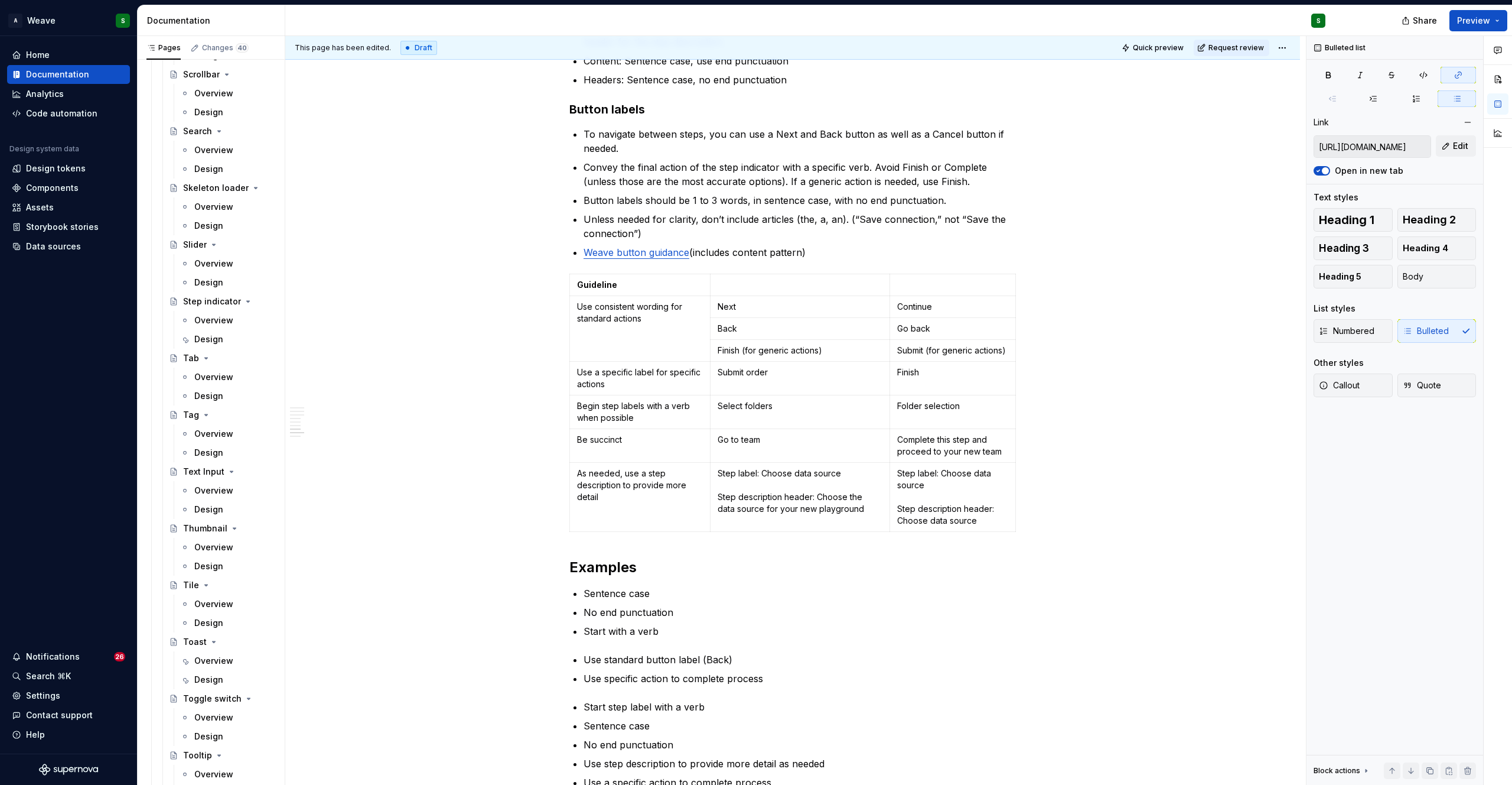
type textarea "*"
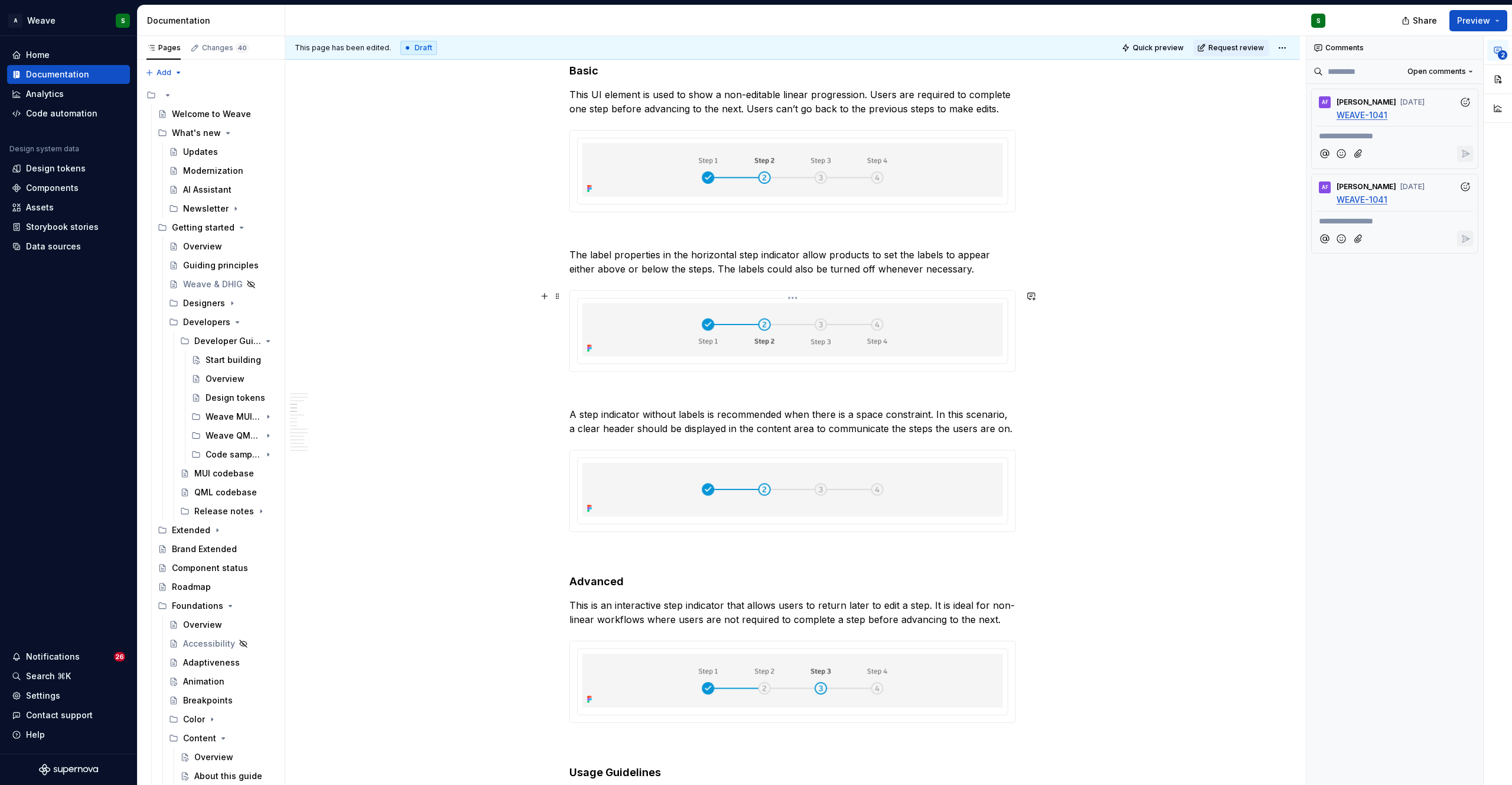
type textarea "*"
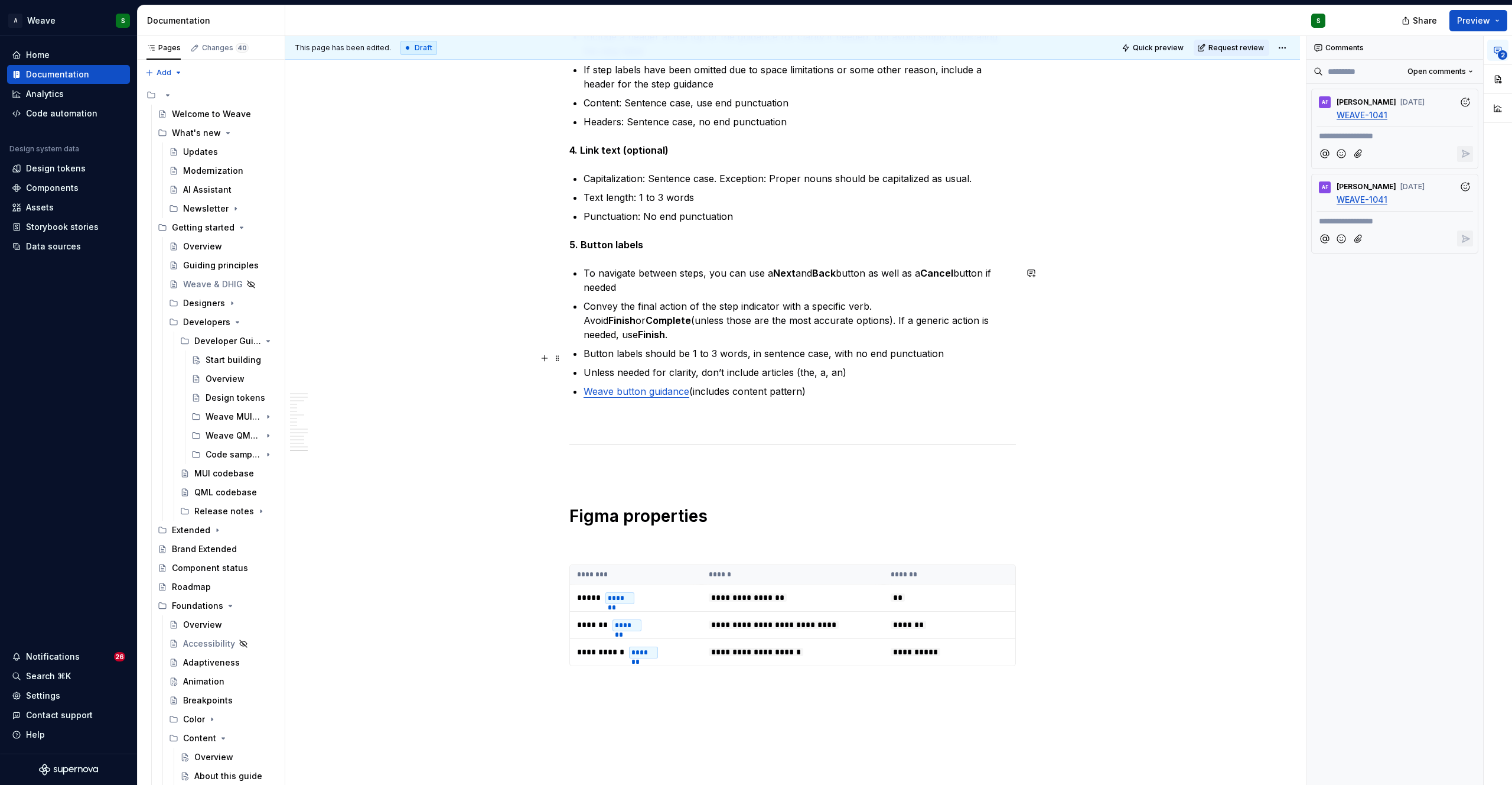
scroll to position [6933, 0]
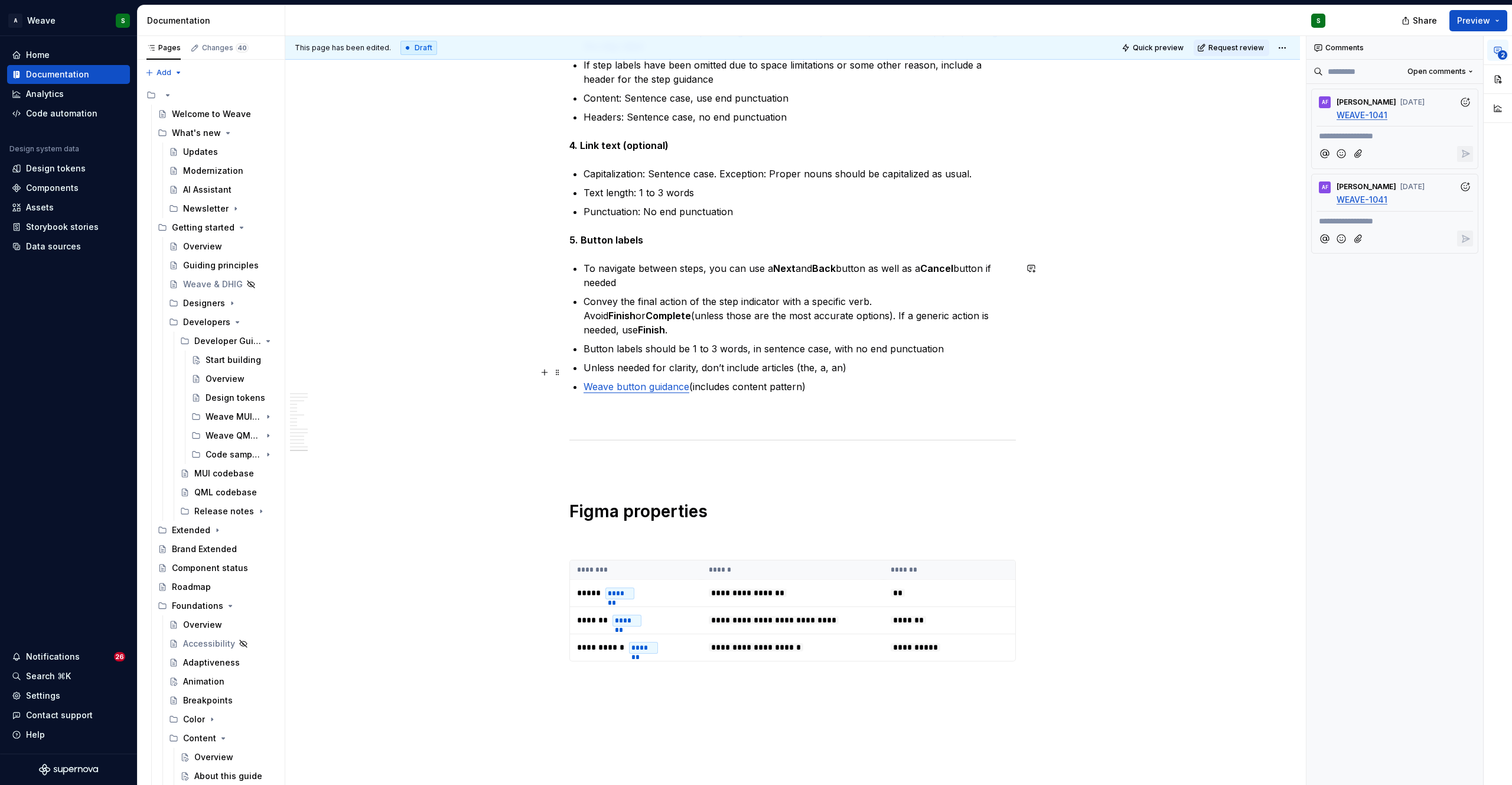
click at [806, 380] on p "Weave button guidance (includes content pattern)" at bounding box center [800, 387] width 433 height 14
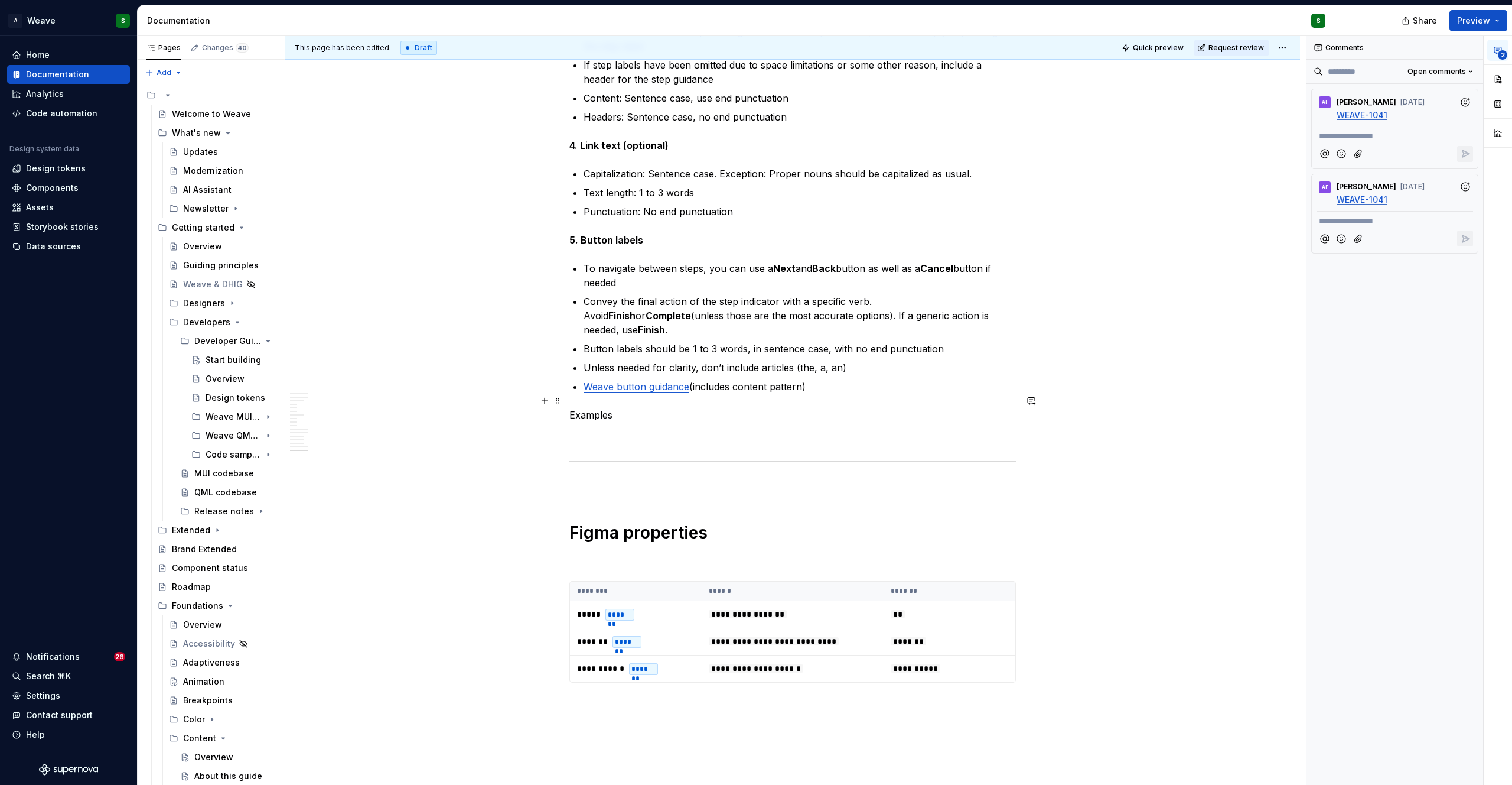
click at [583, 408] on p "Examples" at bounding box center [793, 415] width 447 height 14
click at [583, 429] on p at bounding box center [793, 436] width 447 height 14
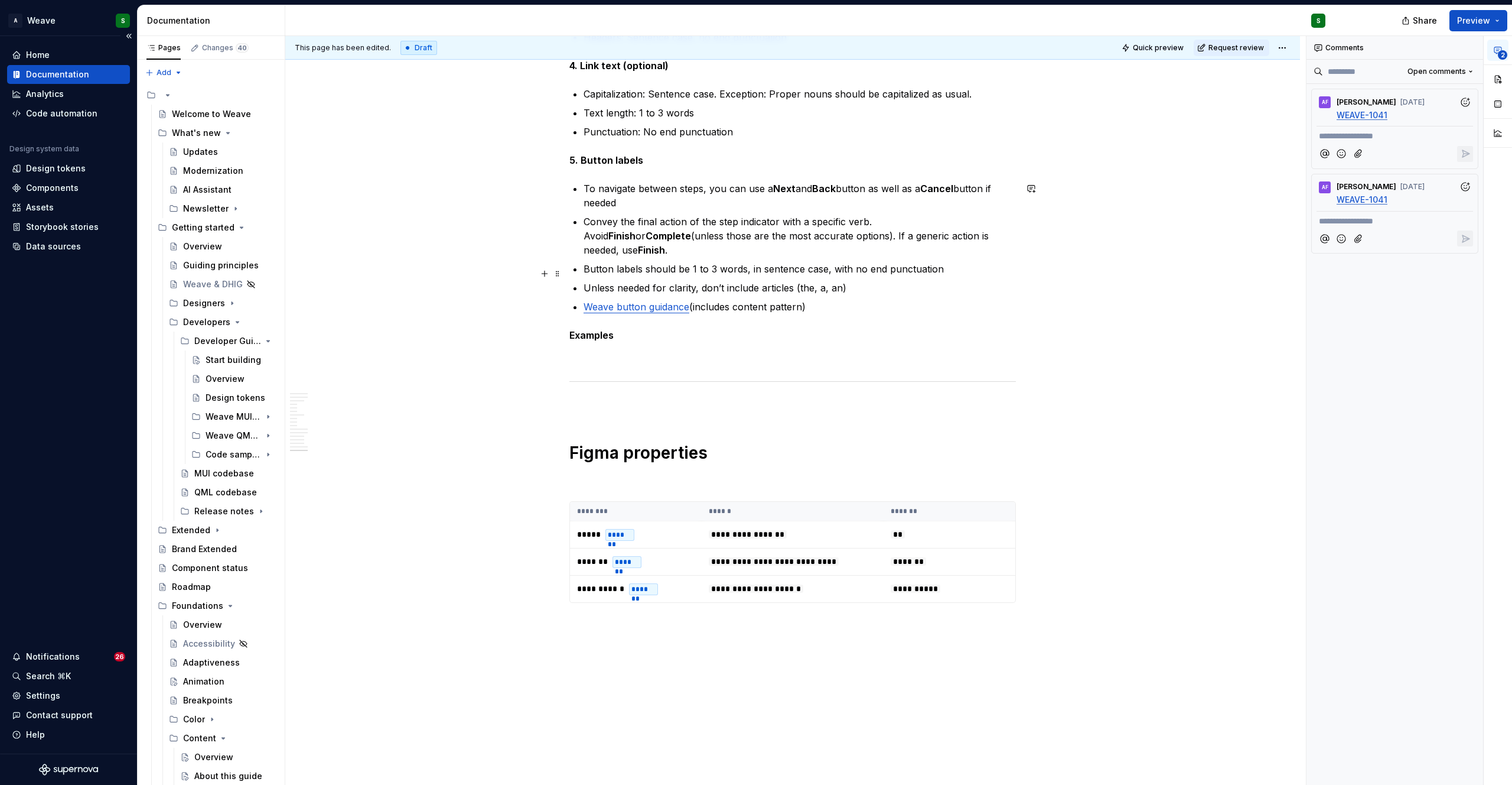
scroll to position [7019, 0]
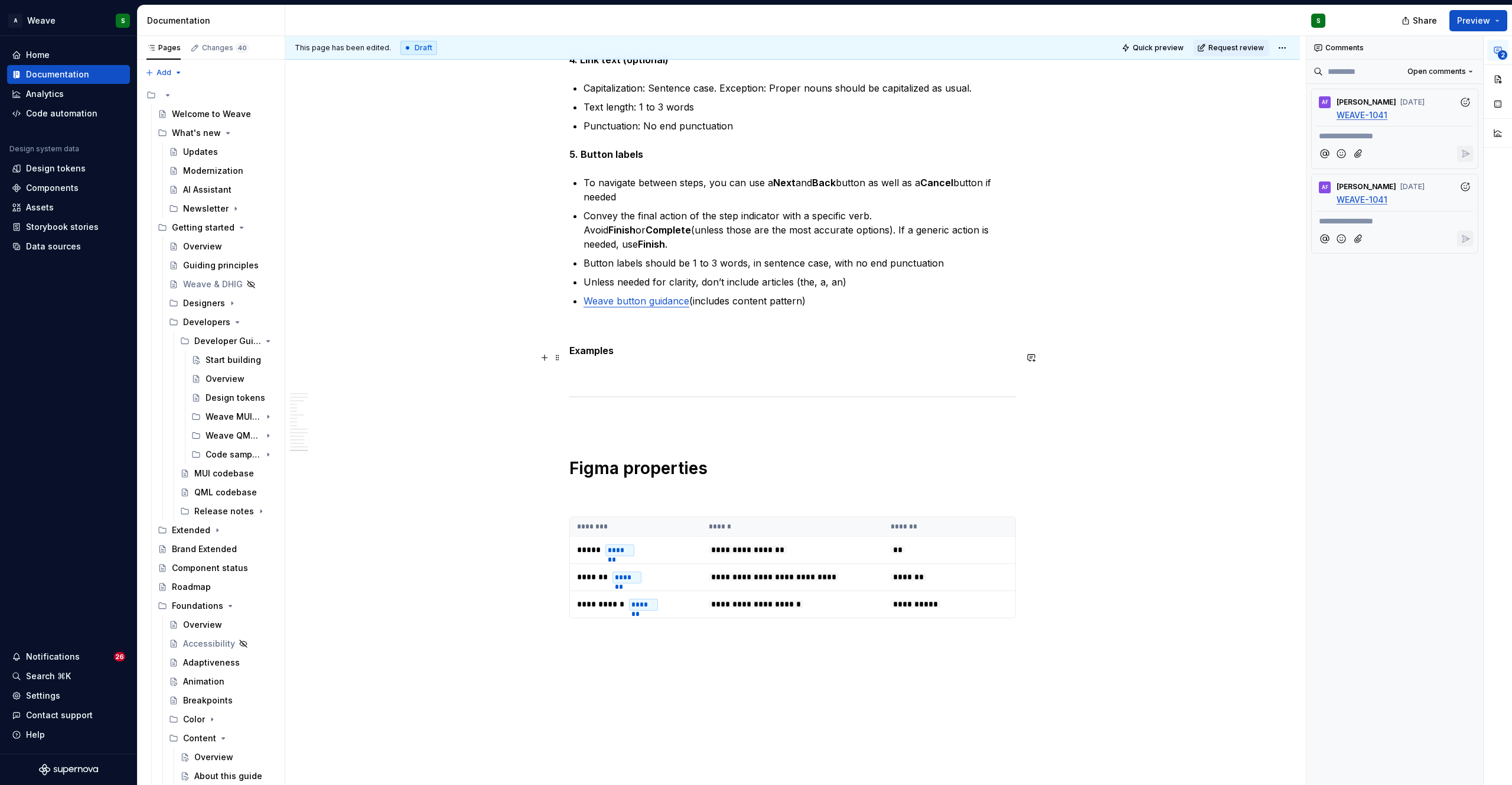
click at [601, 365] on p at bounding box center [793, 372] width 447 height 14
click at [544, 360] on button "button" at bounding box center [545, 357] width 17 height 17
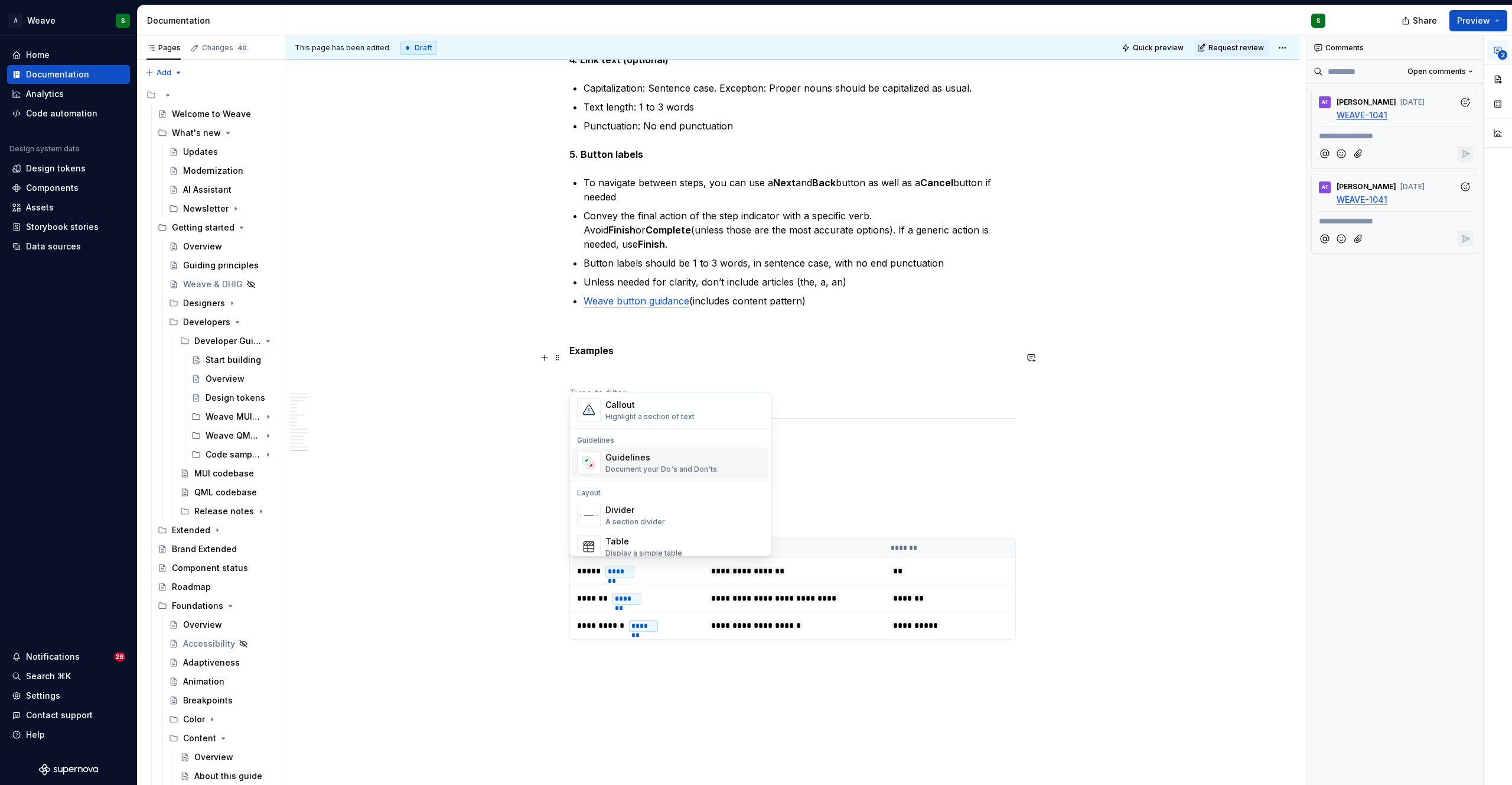
scroll to position [310, 0]
click at [638, 451] on div "Guidelines Document your Do's and Don'ts." at bounding box center [662, 450] width 113 height 22
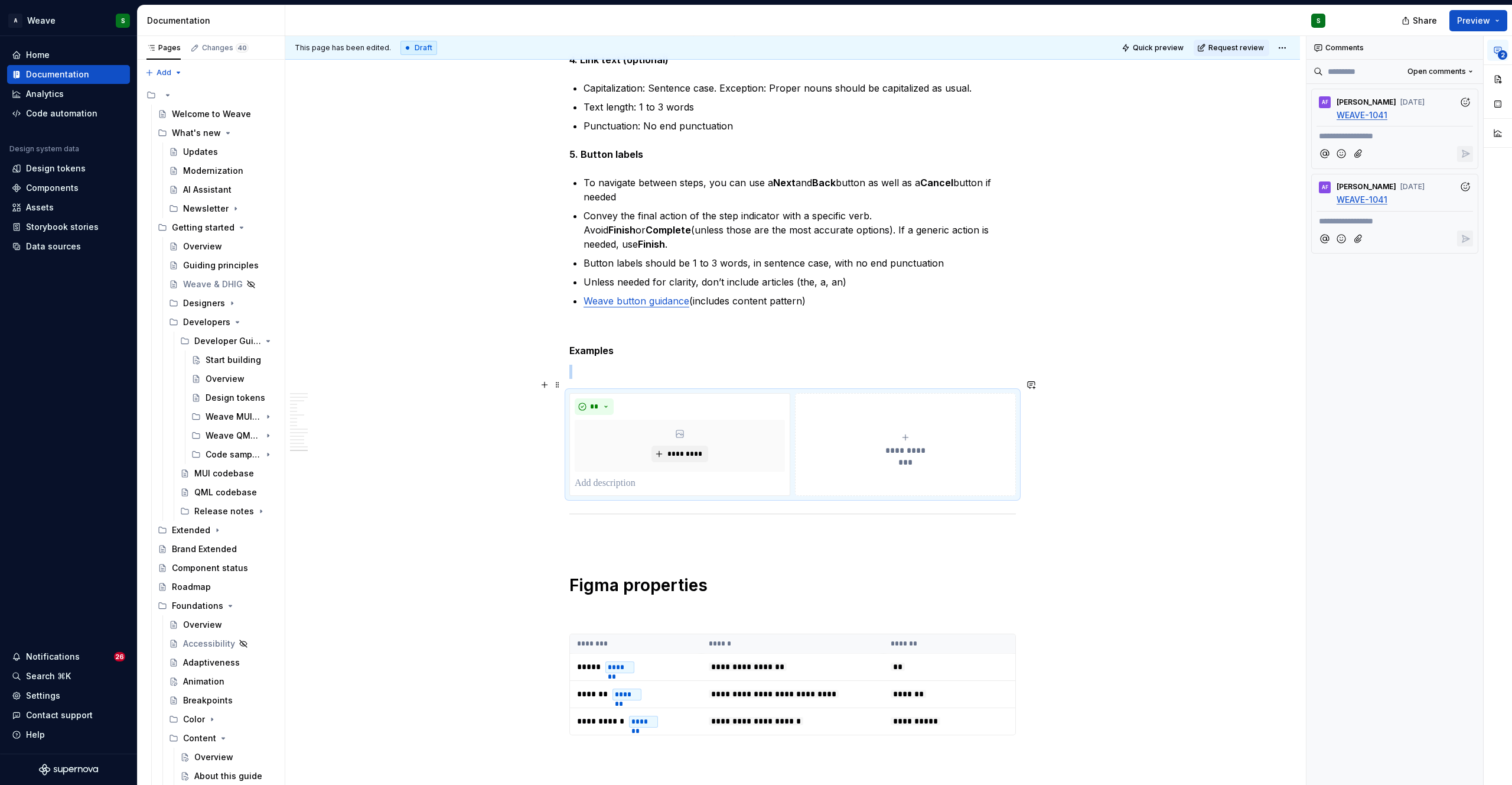
click at [865, 417] on button "**********" at bounding box center [906, 444] width 221 height 102
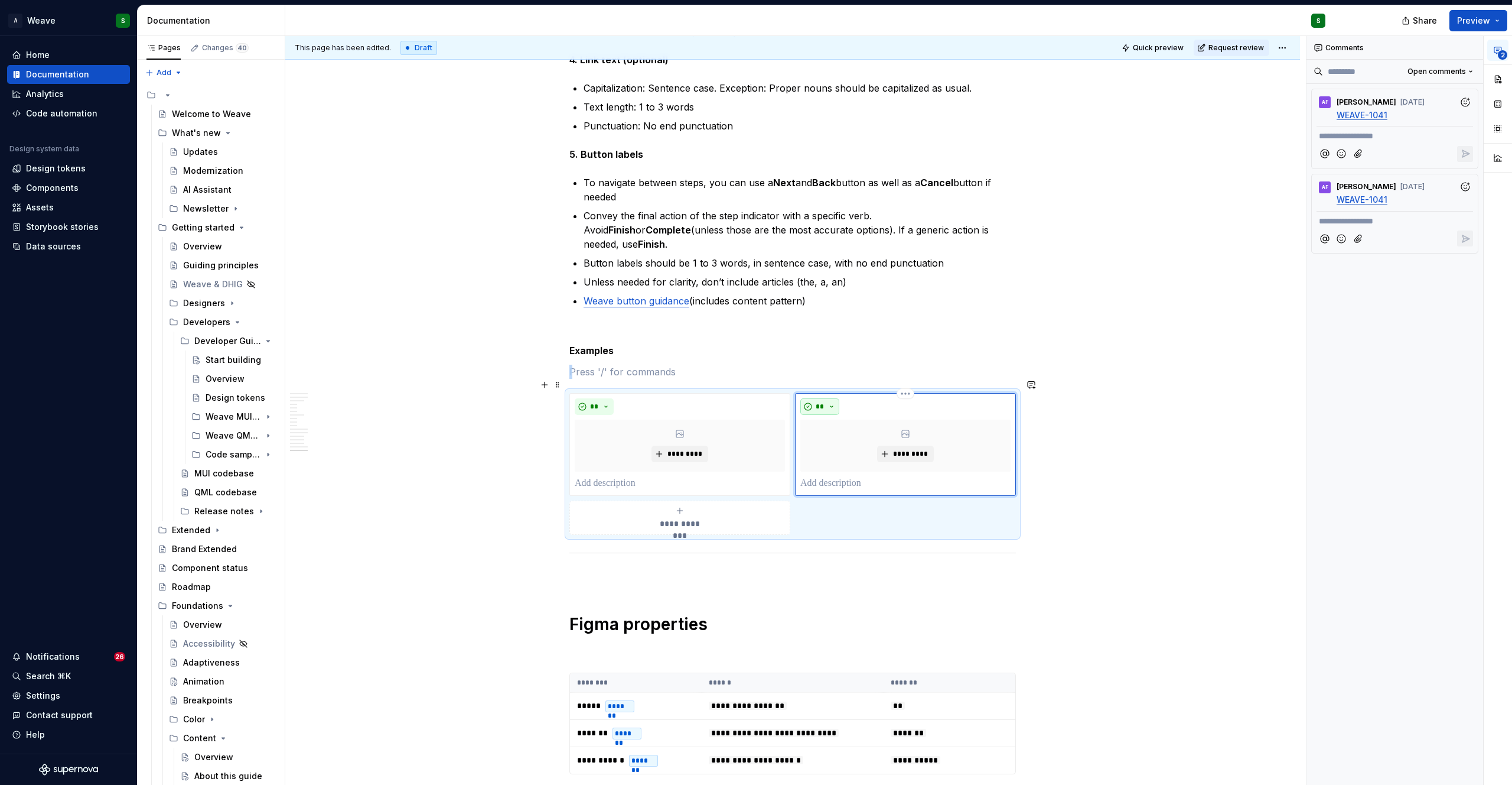
click at [831, 398] on button "**" at bounding box center [820, 406] width 39 height 17
click at [823, 427] on span "Don't" at bounding box center [854, 434] width 101 height 19
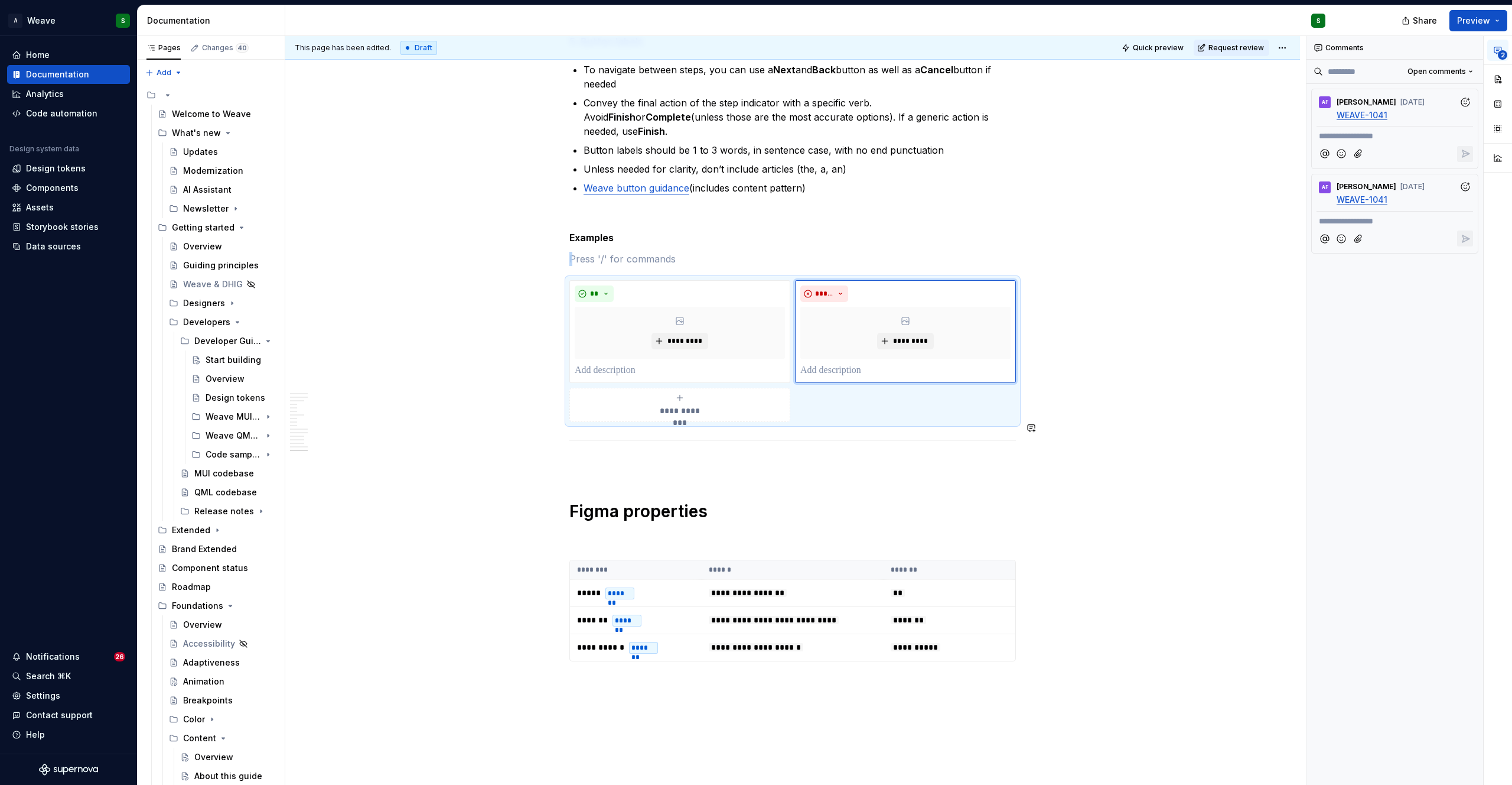
scroll to position [7148, 0]
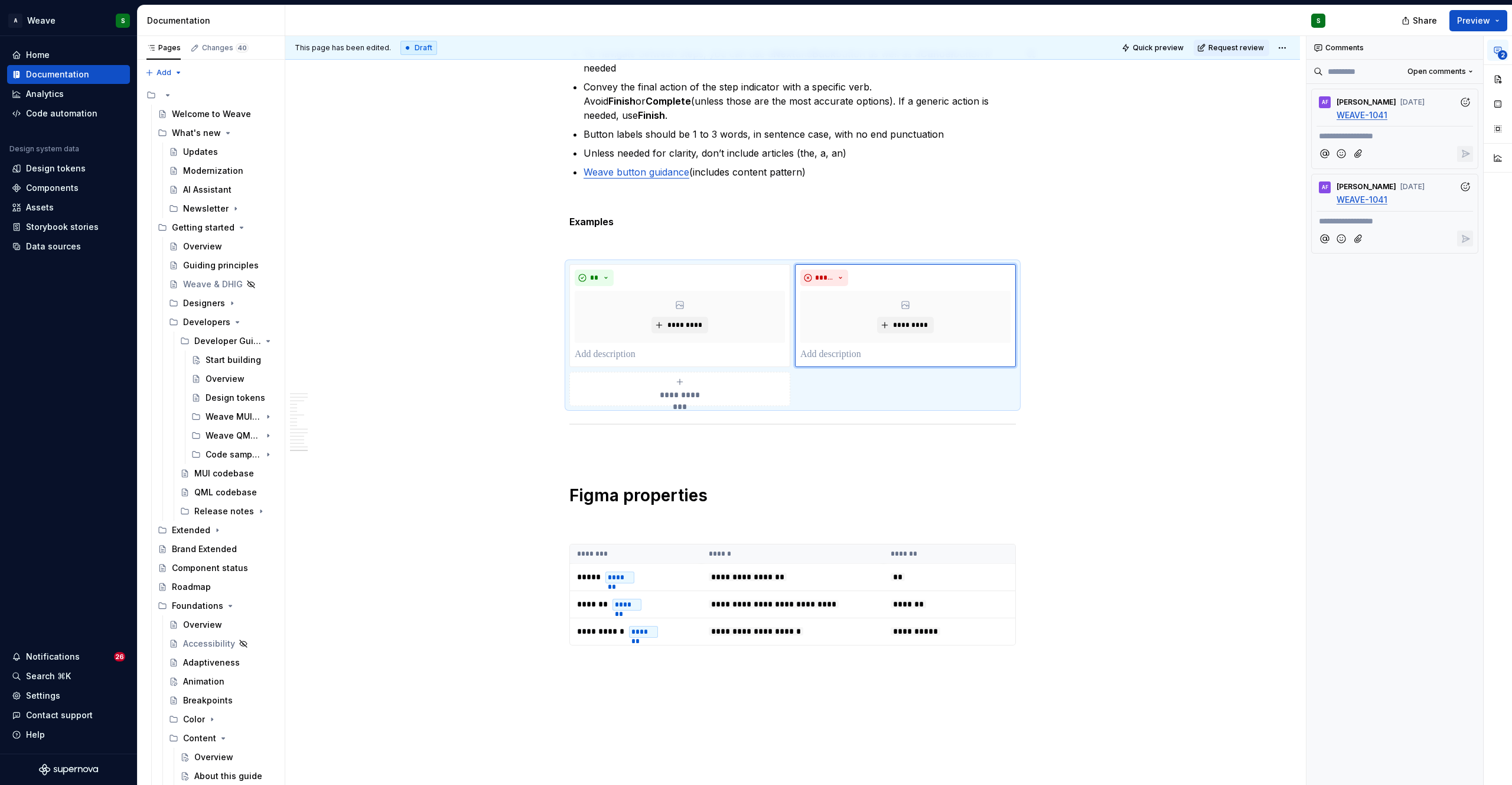
type textarea "*"
